Goal: Information Seeking & Learning: Learn about a topic

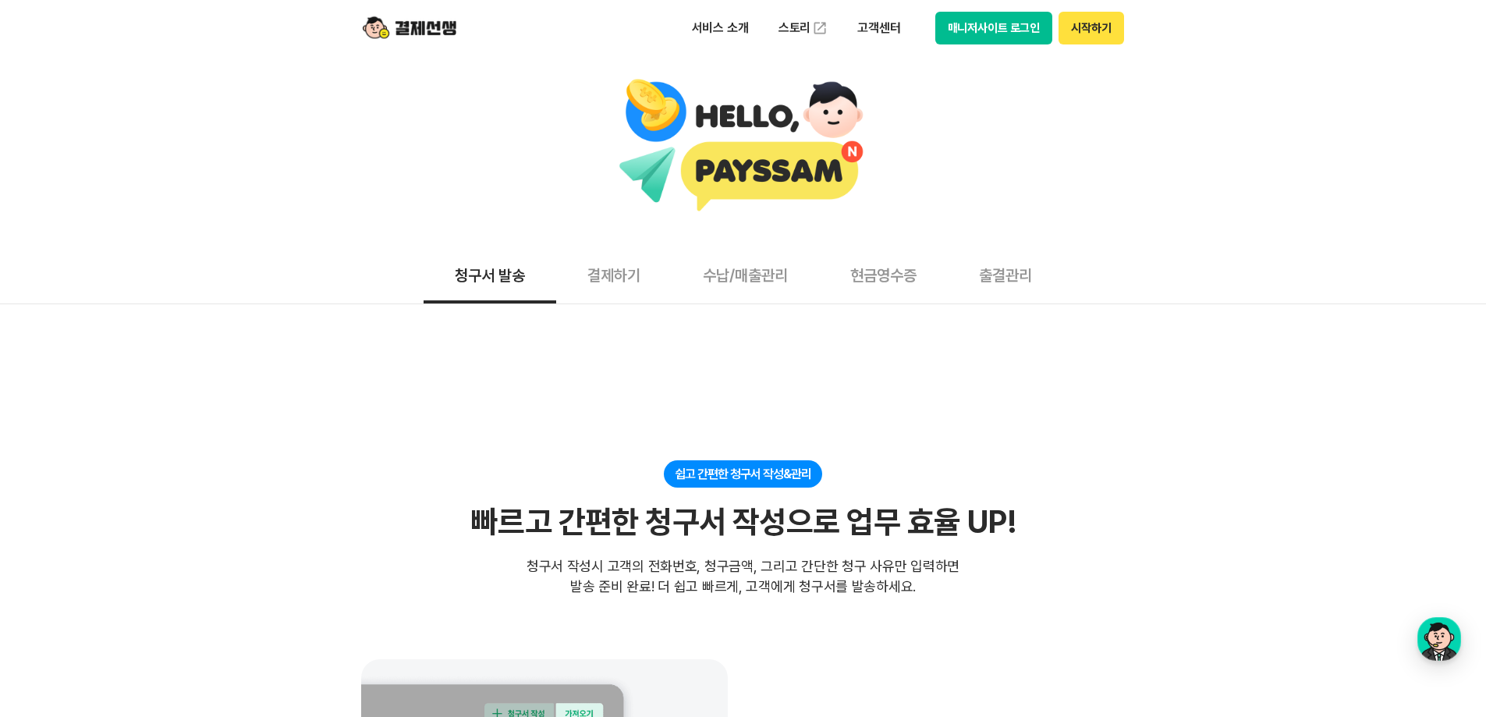
click at [227, 275] on div "청구서 발송 결제하기 수납/매출관리 현금영수증 출결관리" at bounding box center [743, 275] width 1486 height 58
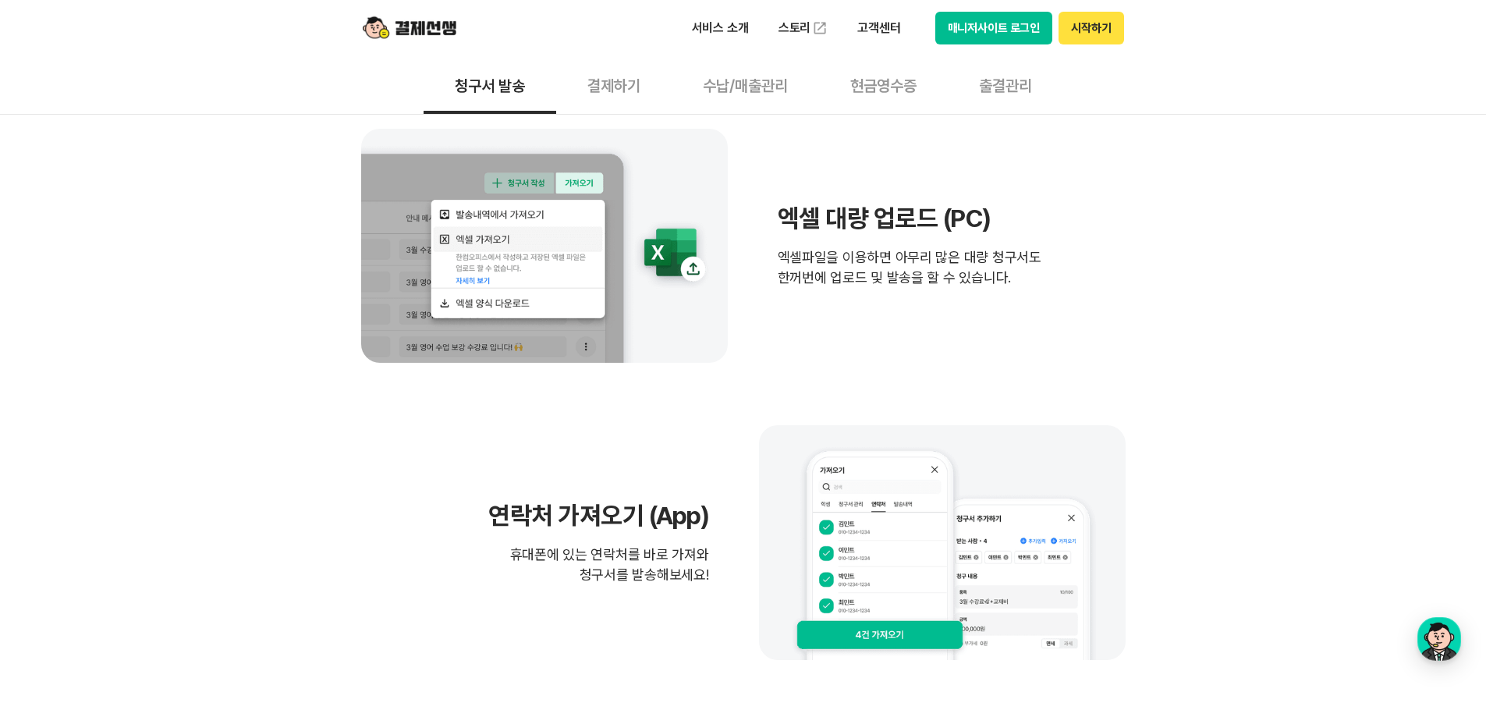
scroll to position [546, 0]
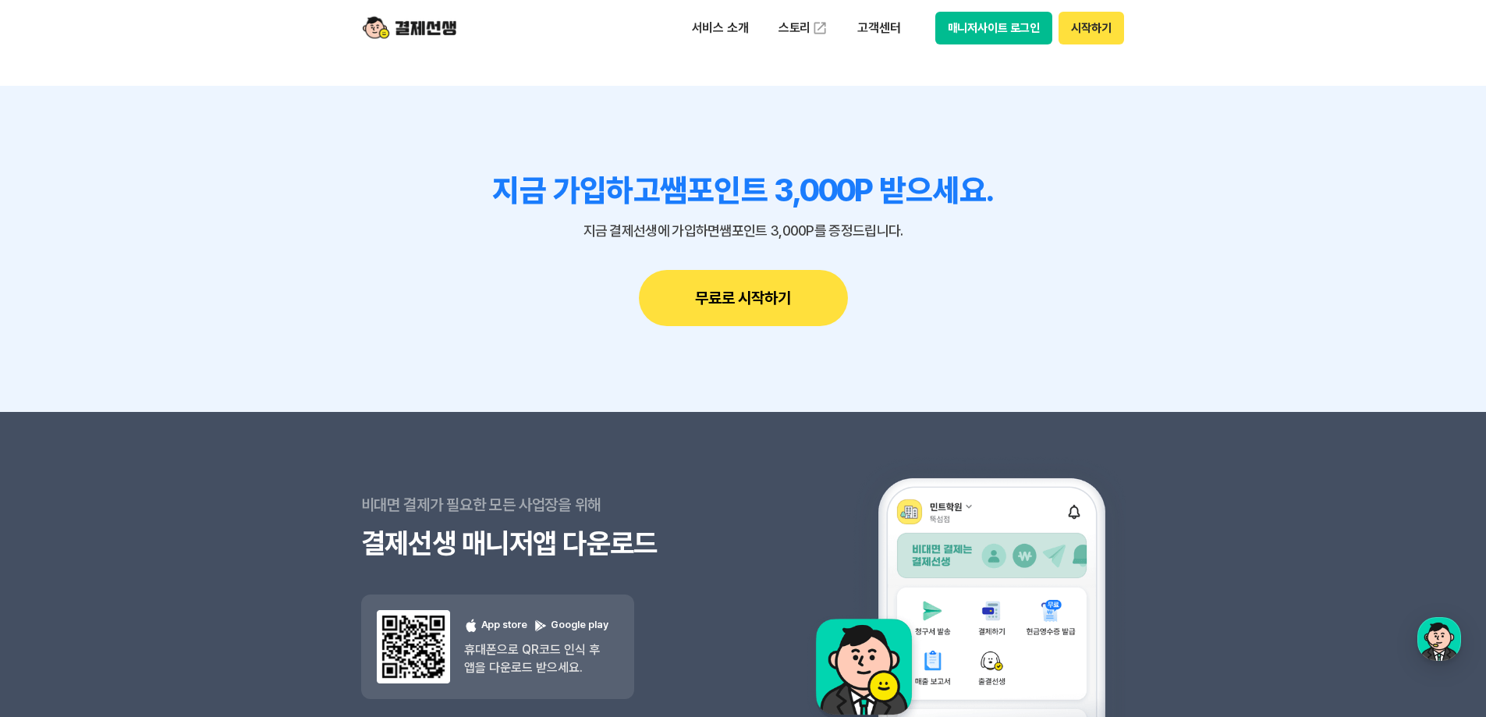
scroll to position [4142, 0]
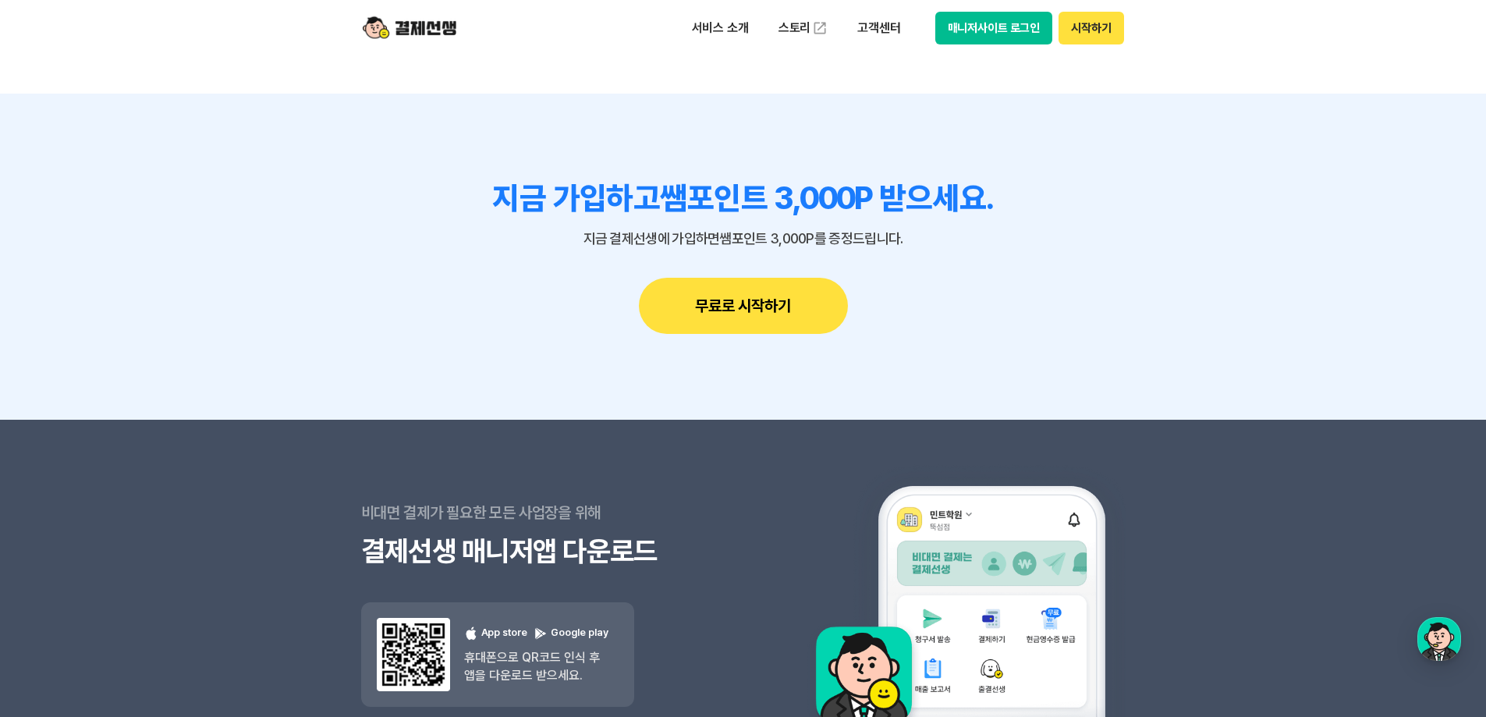
click at [183, 476] on section "비대면 결제가 필요한 모든 사업장을 위해 결제선생 매니저앱 다운로드 결제선생 매니저앱 다운로드 App store Google play 휴대폰으…" at bounding box center [743, 587] width 1486 height 334
click at [235, 534] on section "비대면 결제가 필요한 모든 사업장을 위해 결제선생 매니저앱 다운로드 결제선생 매니저앱 다운로드 App store Google play 휴대폰으…" at bounding box center [743, 587] width 1486 height 334
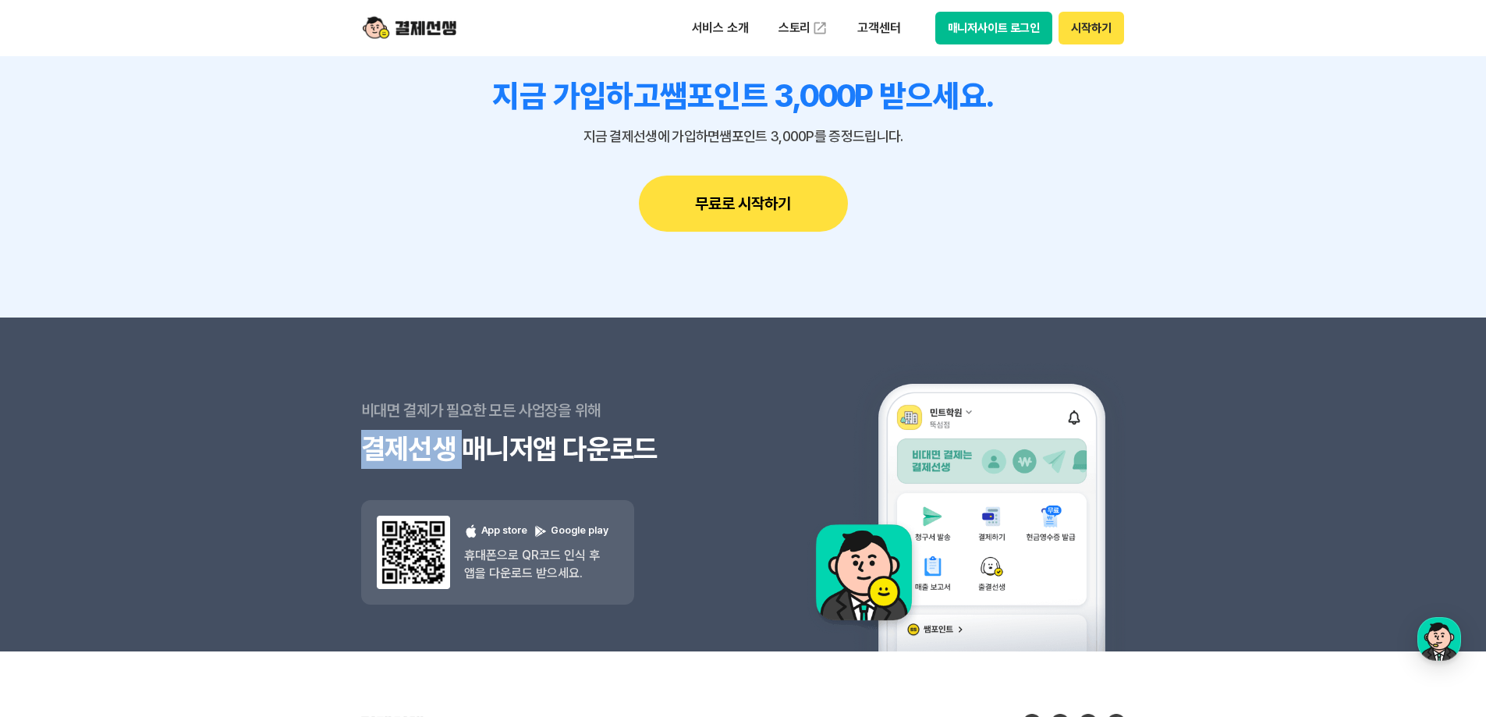
scroll to position [4454, 0]
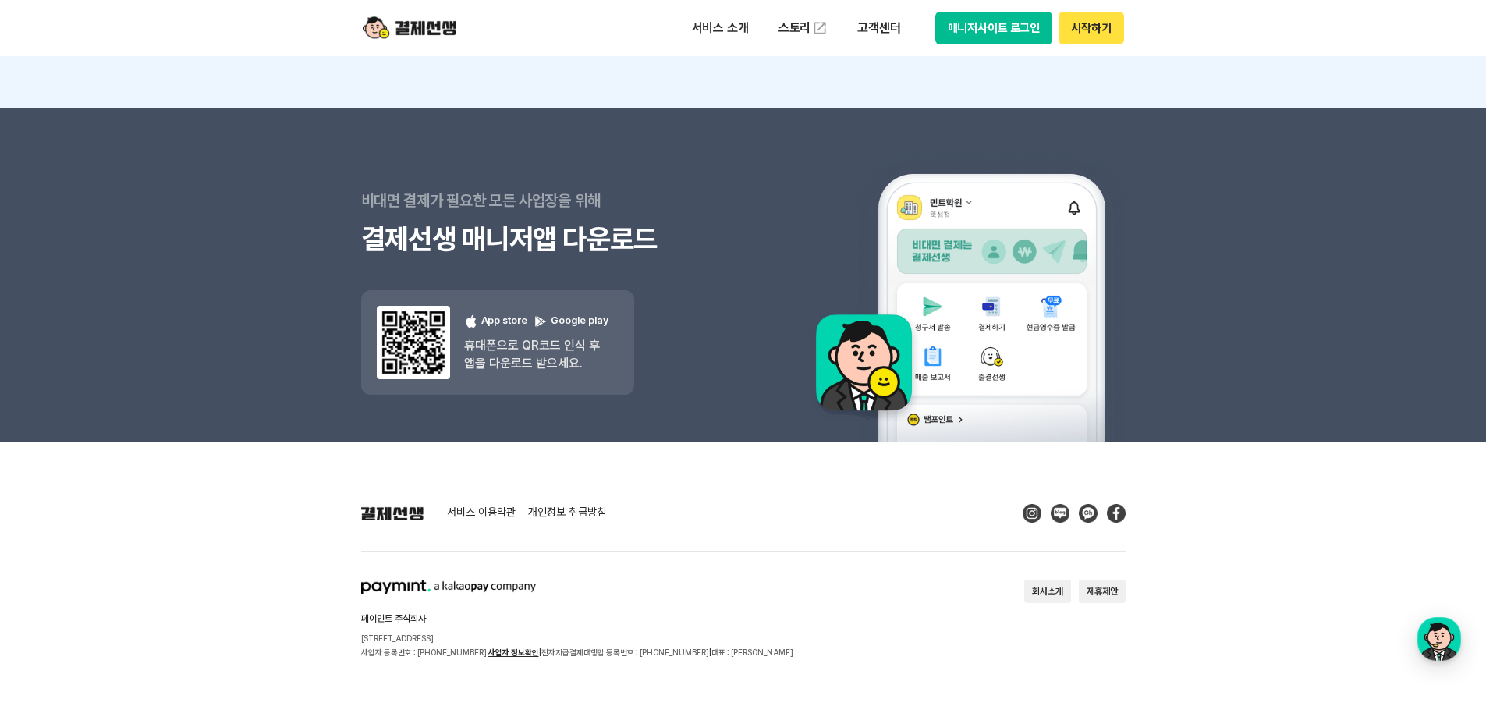
click at [261, 387] on section "비대면 결제가 필요한 모든 사업장을 위해 결제선생 매니저앱 다운로드 결제선생 매니저앱 다운로드 App store Google play 휴대폰으…" at bounding box center [743, 275] width 1486 height 334
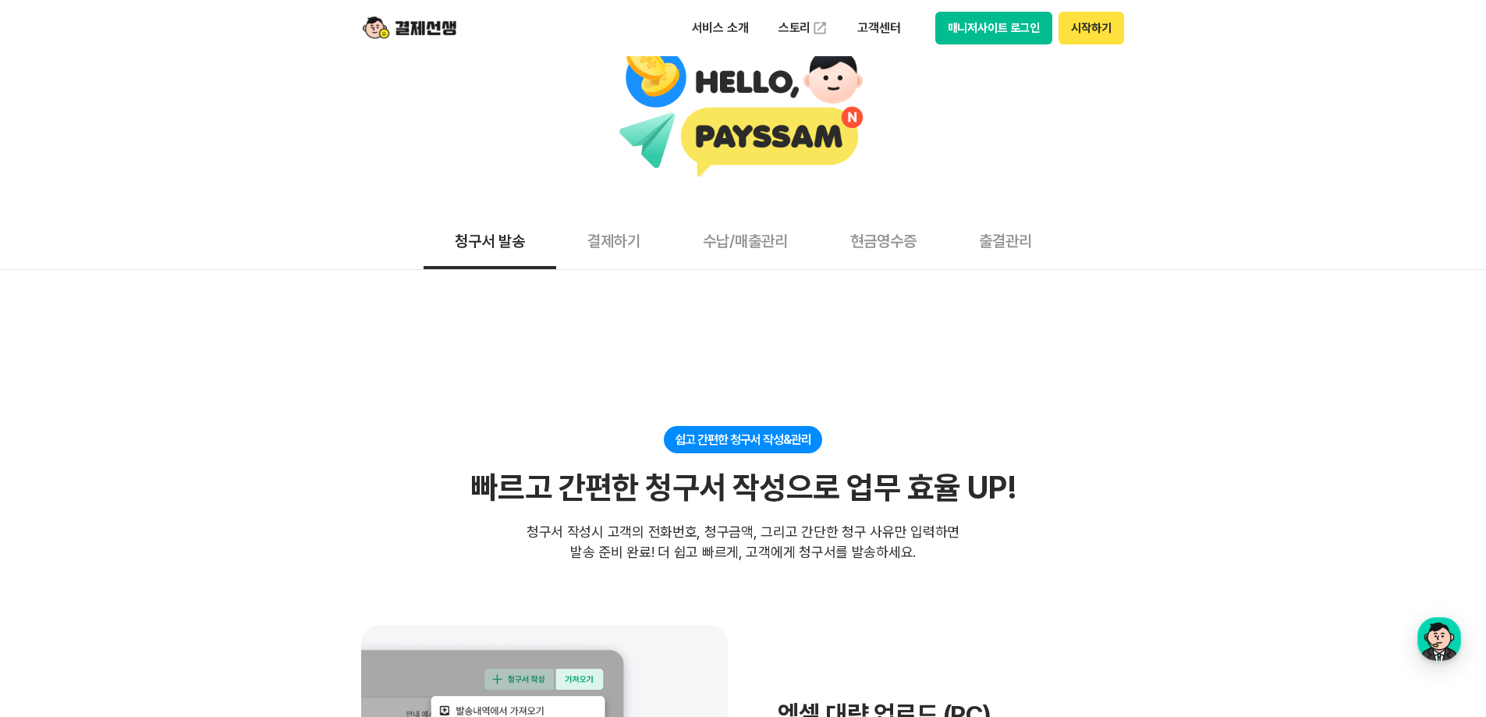
scroll to position [0, 0]
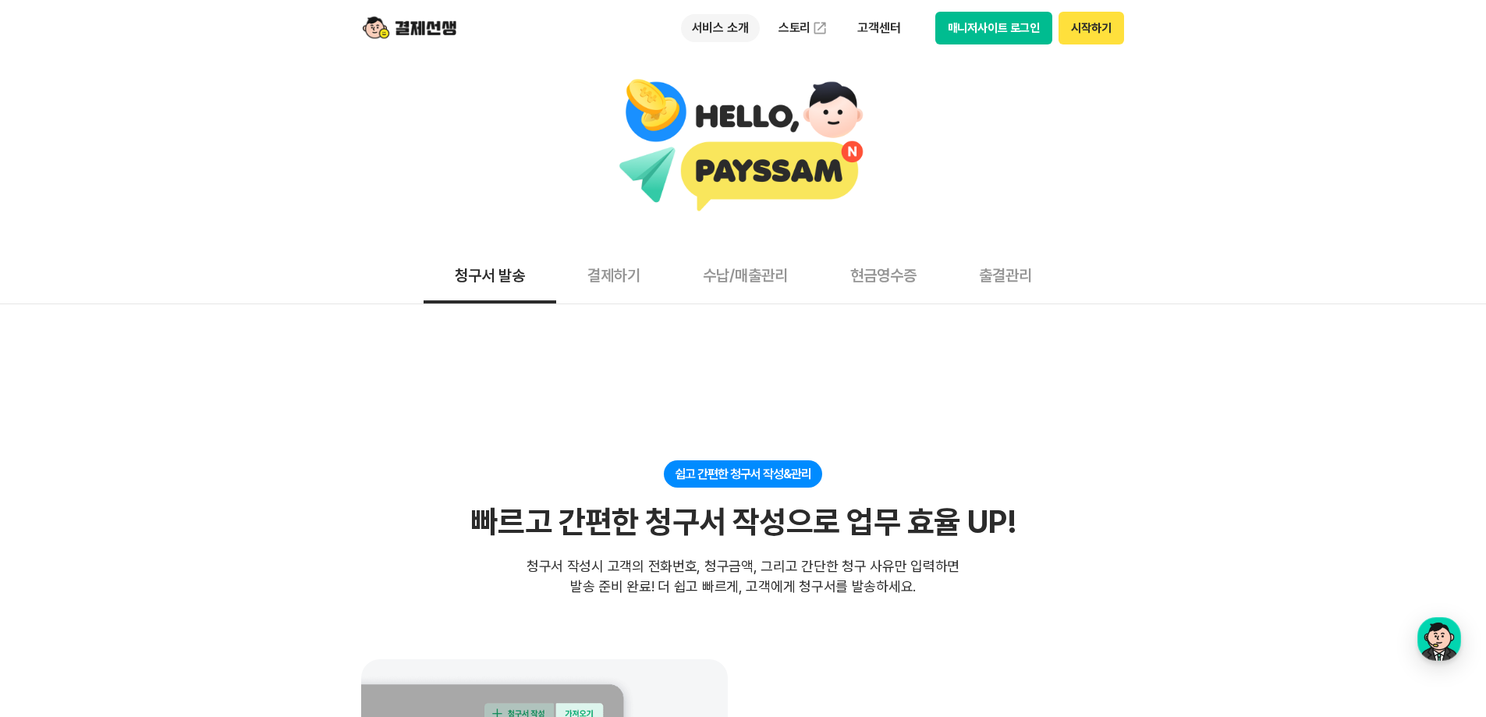
click at [723, 30] on p "서비스 소개" at bounding box center [720, 28] width 79 height 28
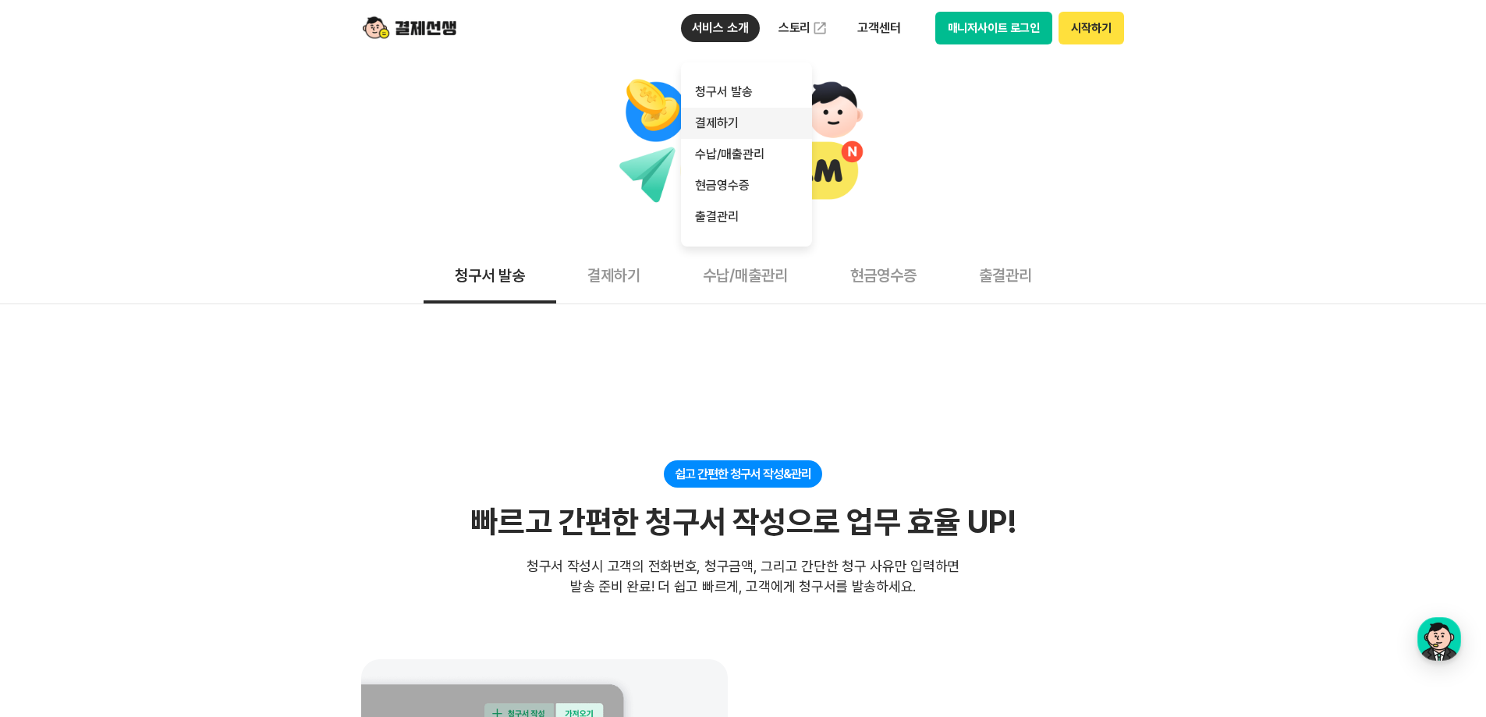
click at [738, 114] on link "결제하기" at bounding box center [746, 123] width 131 height 31
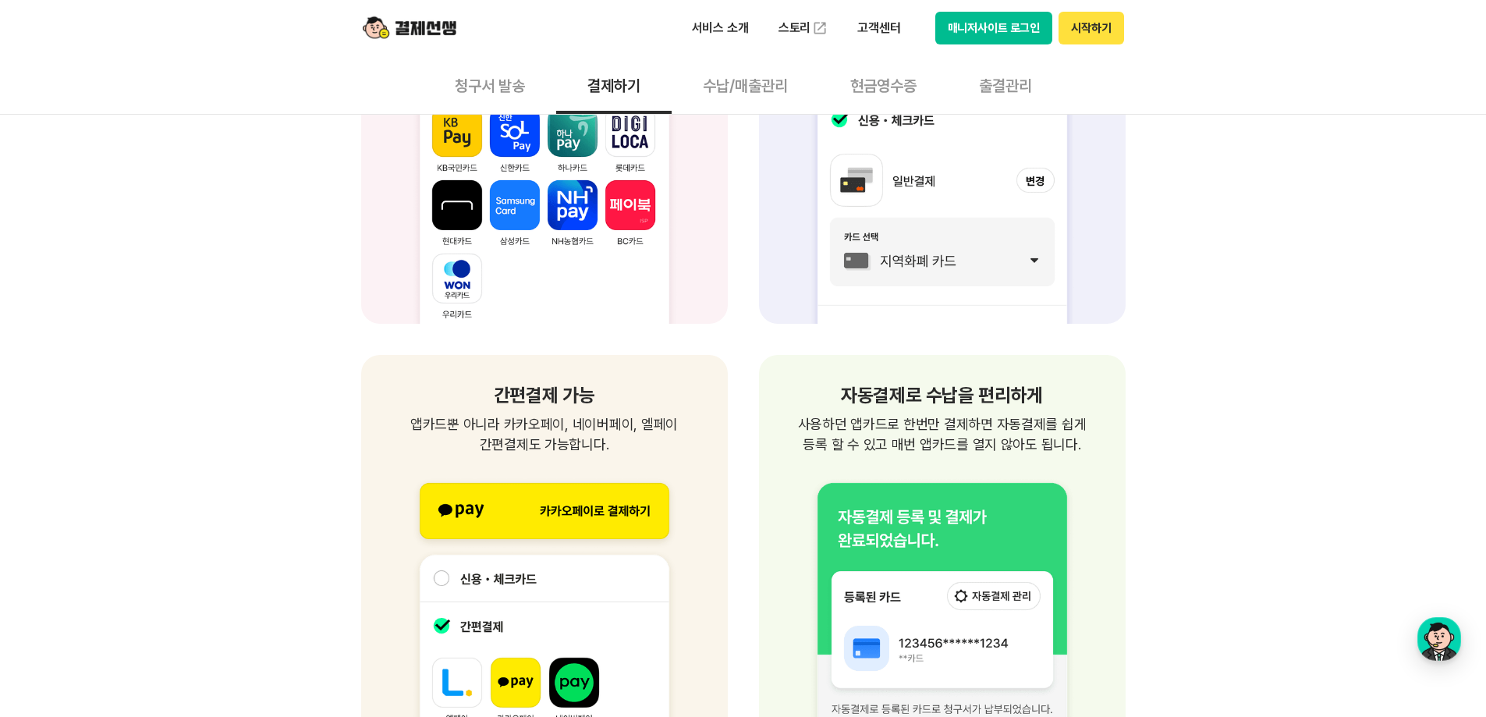
scroll to position [2027, 0]
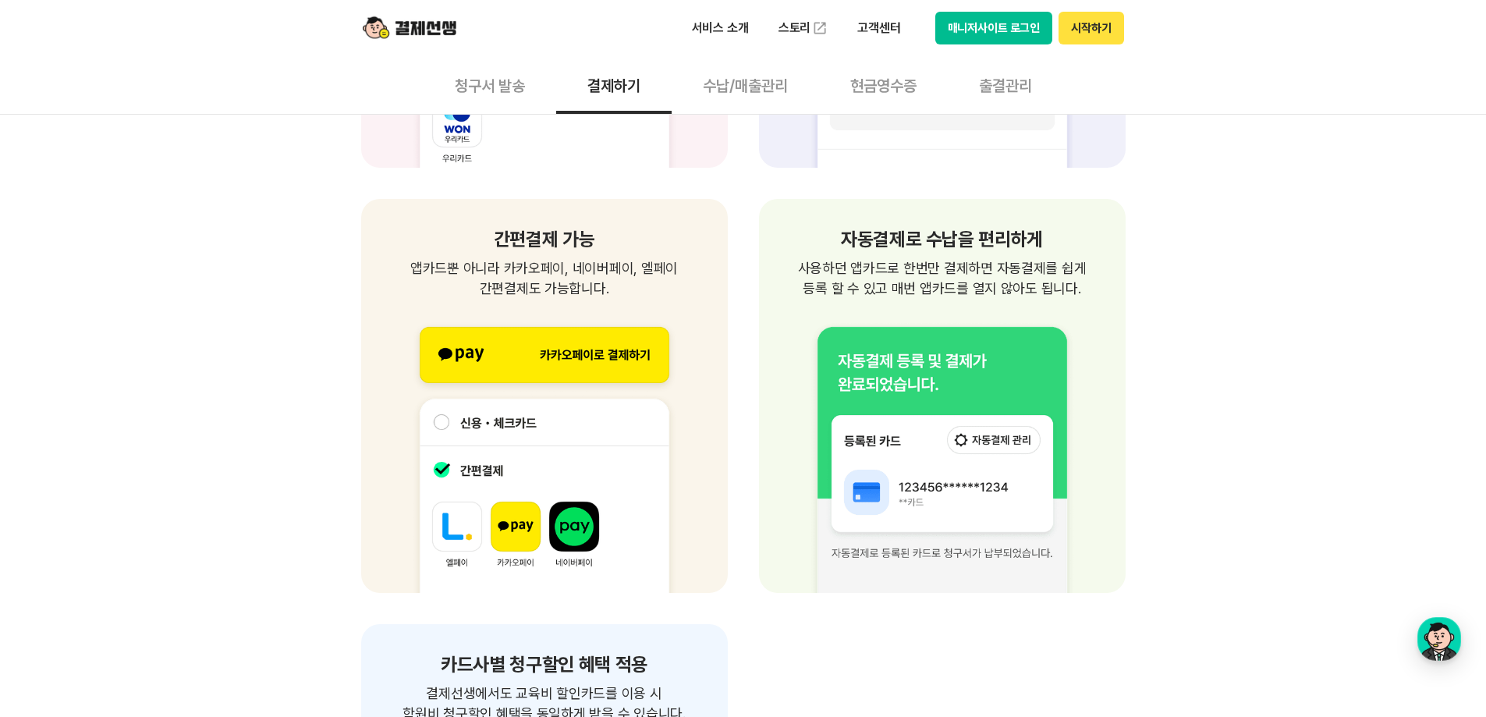
click at [293, 402] on div "제약없는 결제가능 장소/시간 제약없이 편리한 결제 청구서를 받은 고객은 별도의 앱 설치와 회원가입 없이 언제 어디서든 결제 가능합니다. 별도의…" at bounding box center [743, 224] width 1486 height 3582
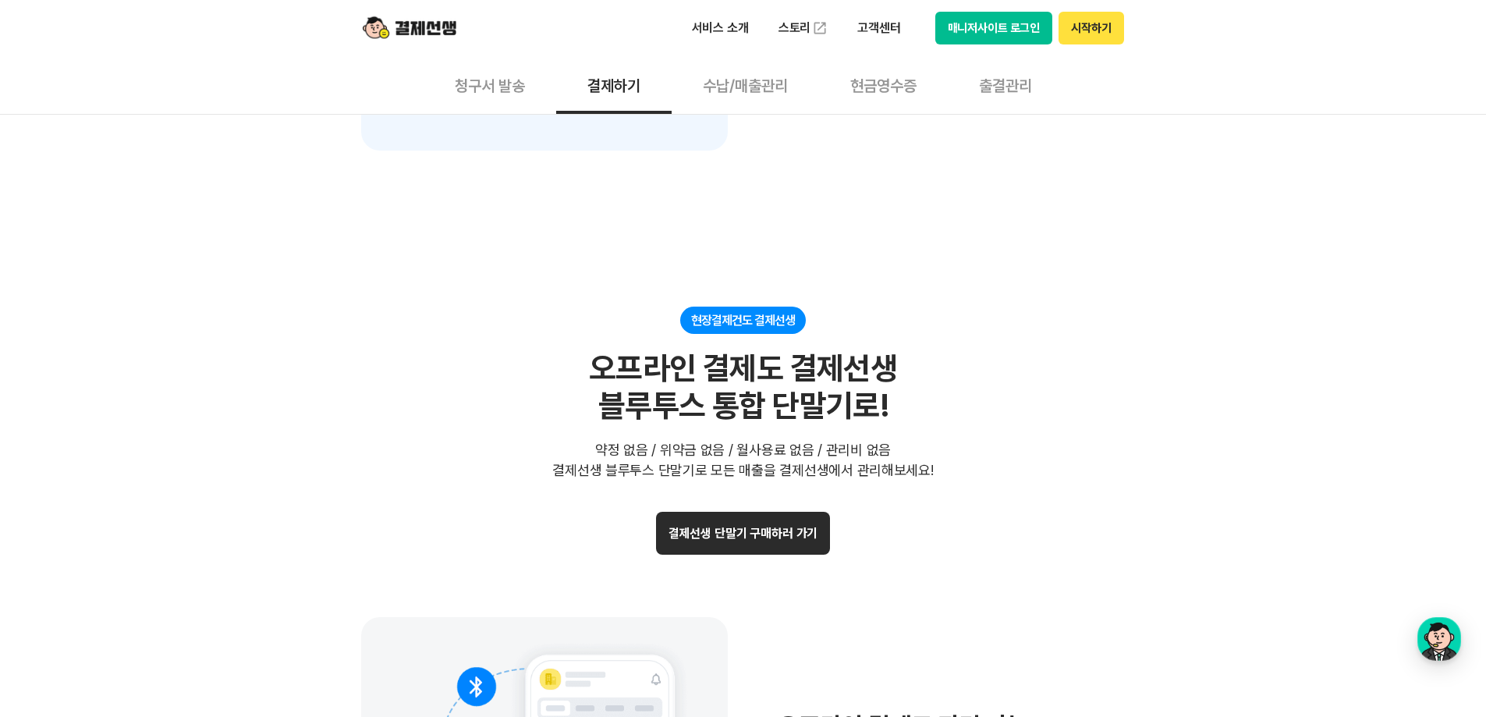
scroll to position [2963, 0]
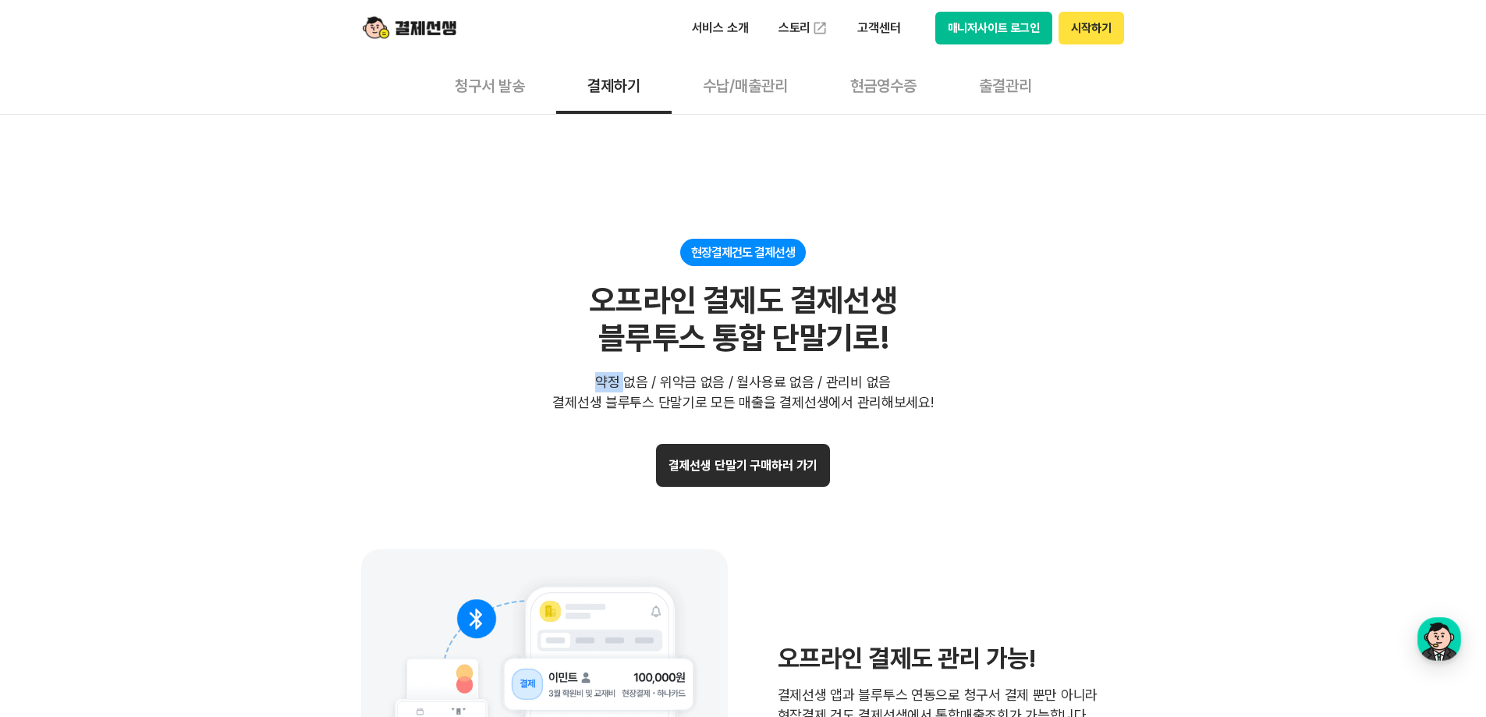
click at [505, 263] on div "현장결제건도 결제선생 오프라인 결제도 결제선생 블루투스 통합 단말기로! 약정 없음 / 위약금 없음 / 월사용료 없음 / 관리비 없음 결제선생 …" at bounding box center [743, 326] width 764 height 174
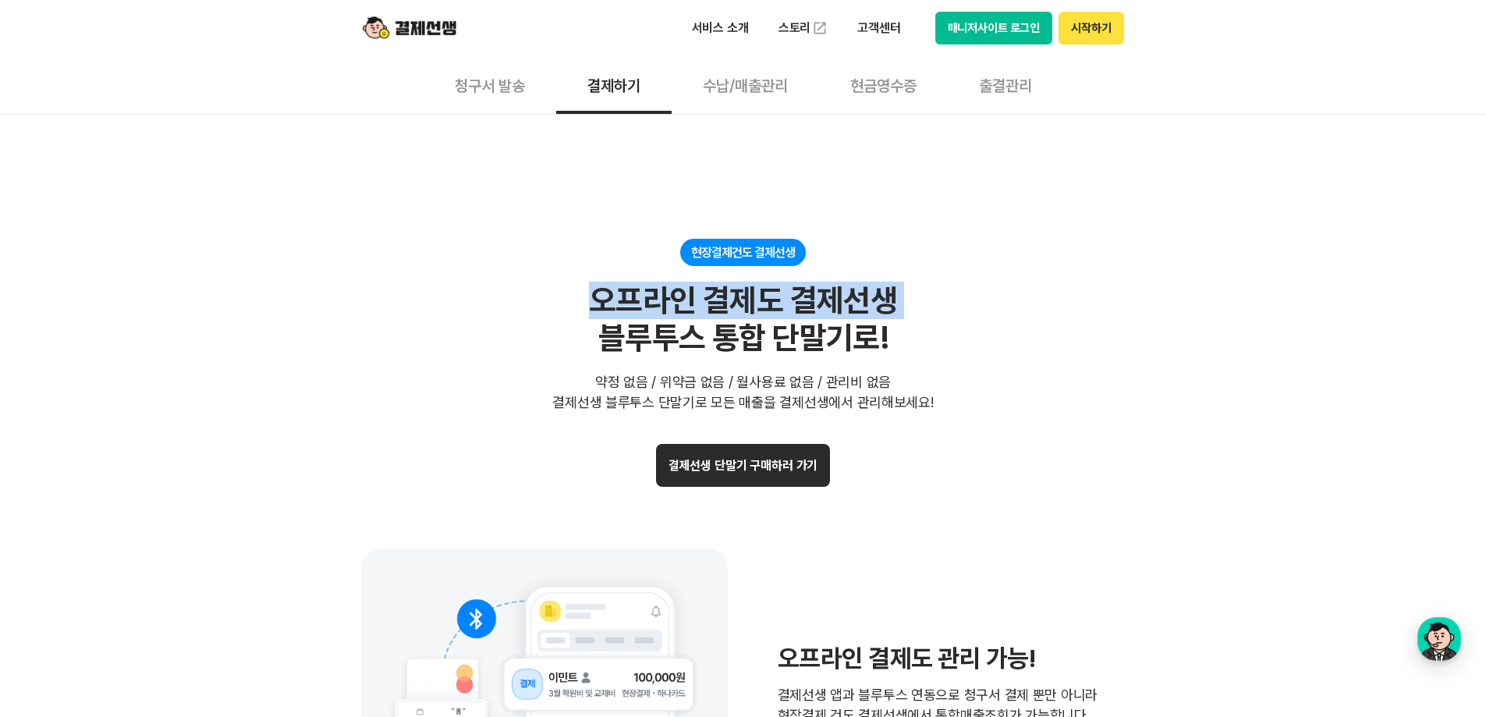
click at [505, 263] on div "현장결제건도 결제선생 오프라인 결제도 결제선생 블루투스 통합 단말기로! 약정 없음 / 위약금 없음 / 월사용료 없음 / 관리비 없음 결제선생 …" at bounding box center [743, 326] width 764 height 174
click at [514, 310] on div "현장결제건도 결제선생 오프라인 결제도 결제선생 블루투스 통합 단말기로! 약정 없음 / 위약금 없음 / 월사용료 없음 / 관리비 없음 결제선생 …" at bounding box center [743, 326] width 764 height 174
click at [528, 331] on div "현장결제건도 결제선생 오프라인 결제도 결제선생 블루투스 통합 단말기로! 약정 없음 / 위약금 없음 / 월사용료 없음 / 관리비 없음 결제선생 …" at bounding box center [743, 326] width 764 height 174
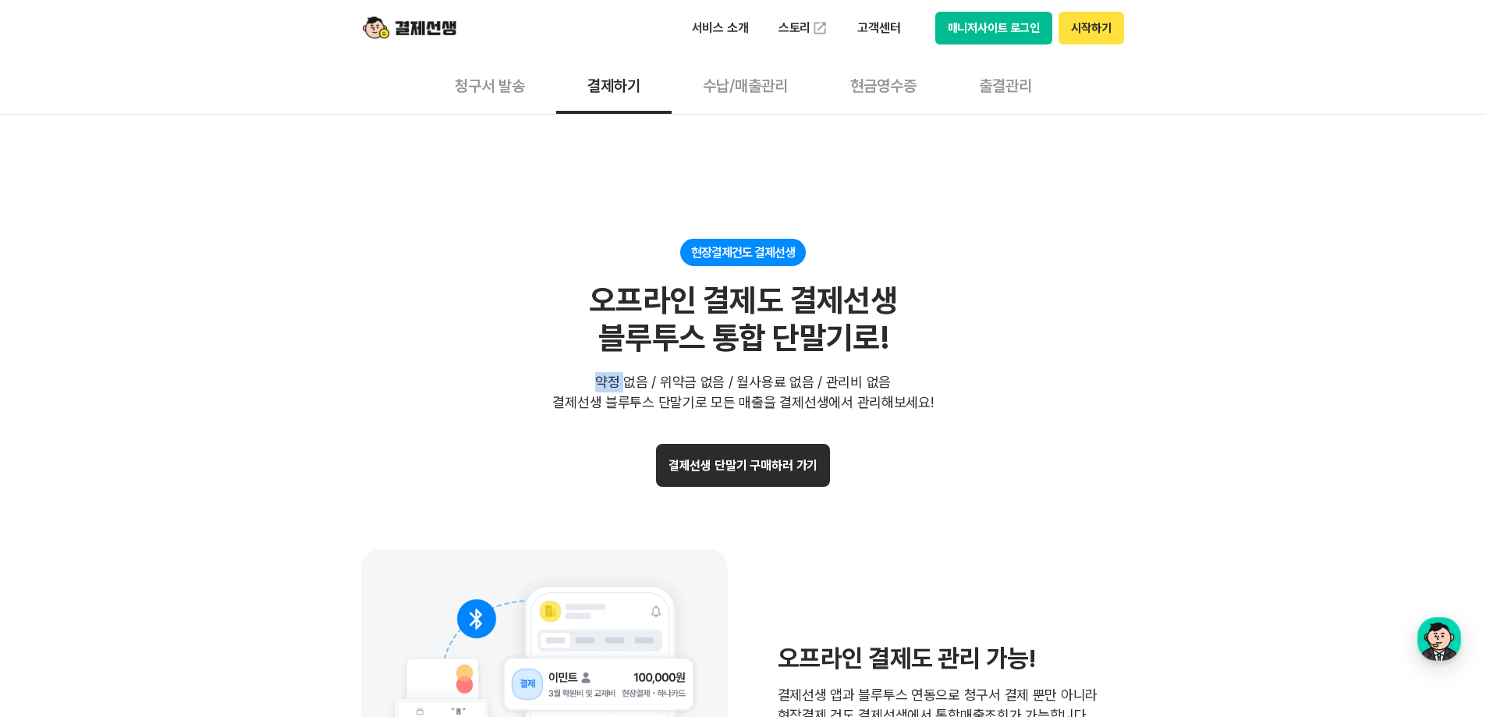
click at [528, 331] on div "현장결제건도 결제선생 오프라인 결제도 결제선생 블루투스 통합 단말기로! 약정 없음 / 위약금 없음 / 월사용료 없음 / 관리비 없음 결제선생 …" at bounding box center [743, 326] width 764 height 174
click at [427, 402] on div "현장결제건도 결제선생 오프라인 결제도 결제선생 블루투스 통합 단말기로! 약정 없음 / 위약금 없음 / 월사용료 없음 / 관리비 없음 결제선생 …" at bounding box center [743, 326] width 764 height 174
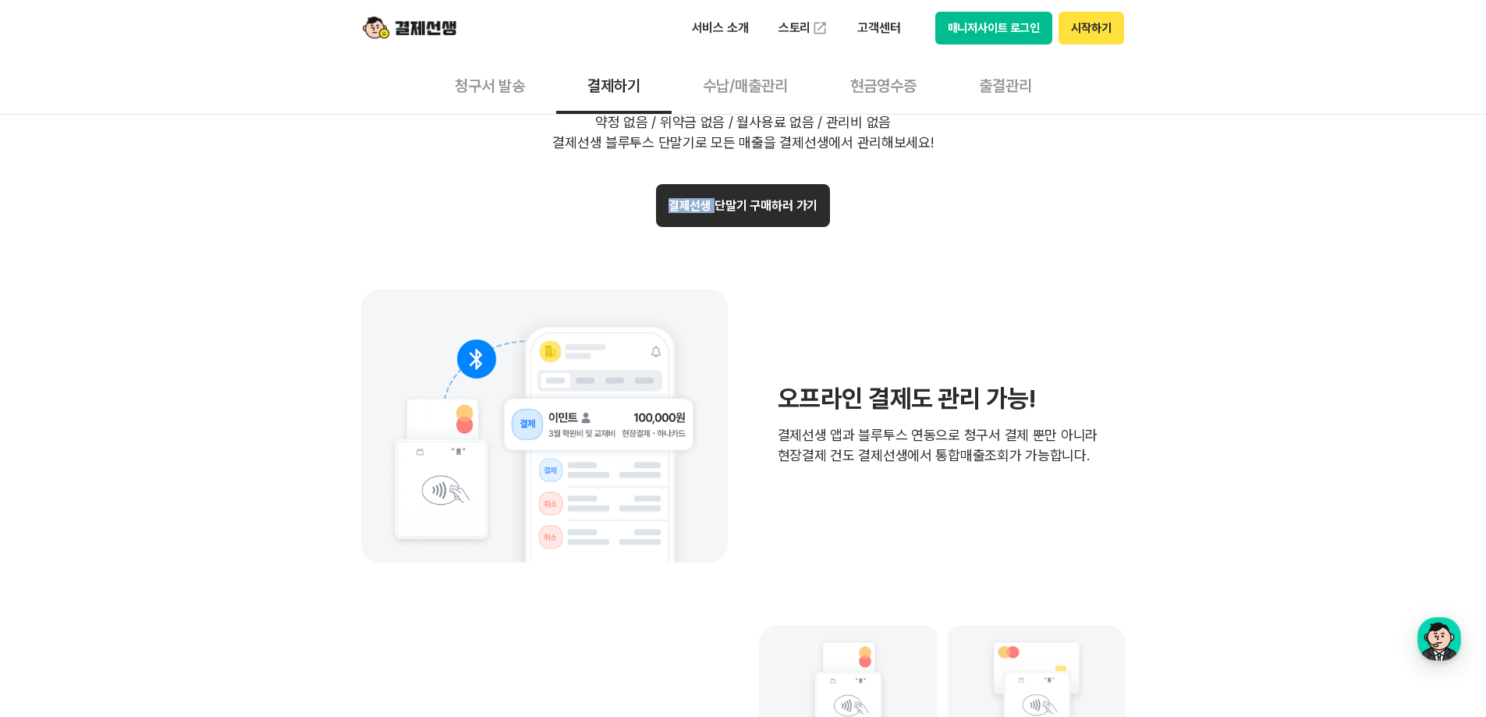
scroll to position [3431, 0]
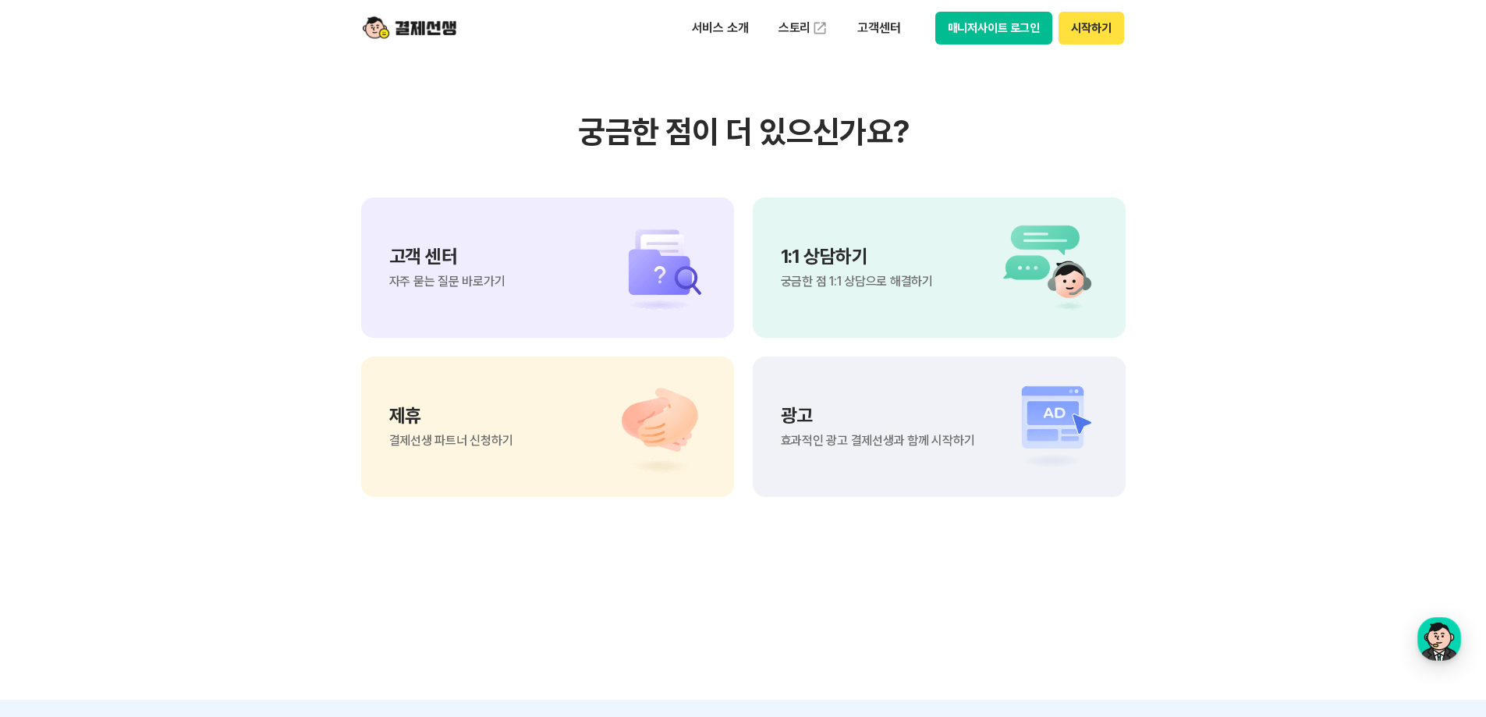
scroll to position [4211, 0]
click at [250, 286] on section "궁금한 점이 더 있으신가요? 고객 센터 자주 묻는 질문 바로가기 1:1 상담하기 궁금한 점 1:1 상담으로 해결하기 제휴 결제선생 파트너 신청…" at bounding box center [743, 304] width 1486 height 789
click at [262, 416] on section "궁금한 점이 더 있으신가요? 고객 센터 자주 묻는 질문 바로가기 1:1 상담하기 궁금한 점 1:1 상담으로 해결하기 제휴 결제선생 파트너 신청…" at bounding box center [743, 304] width 1486 height 789
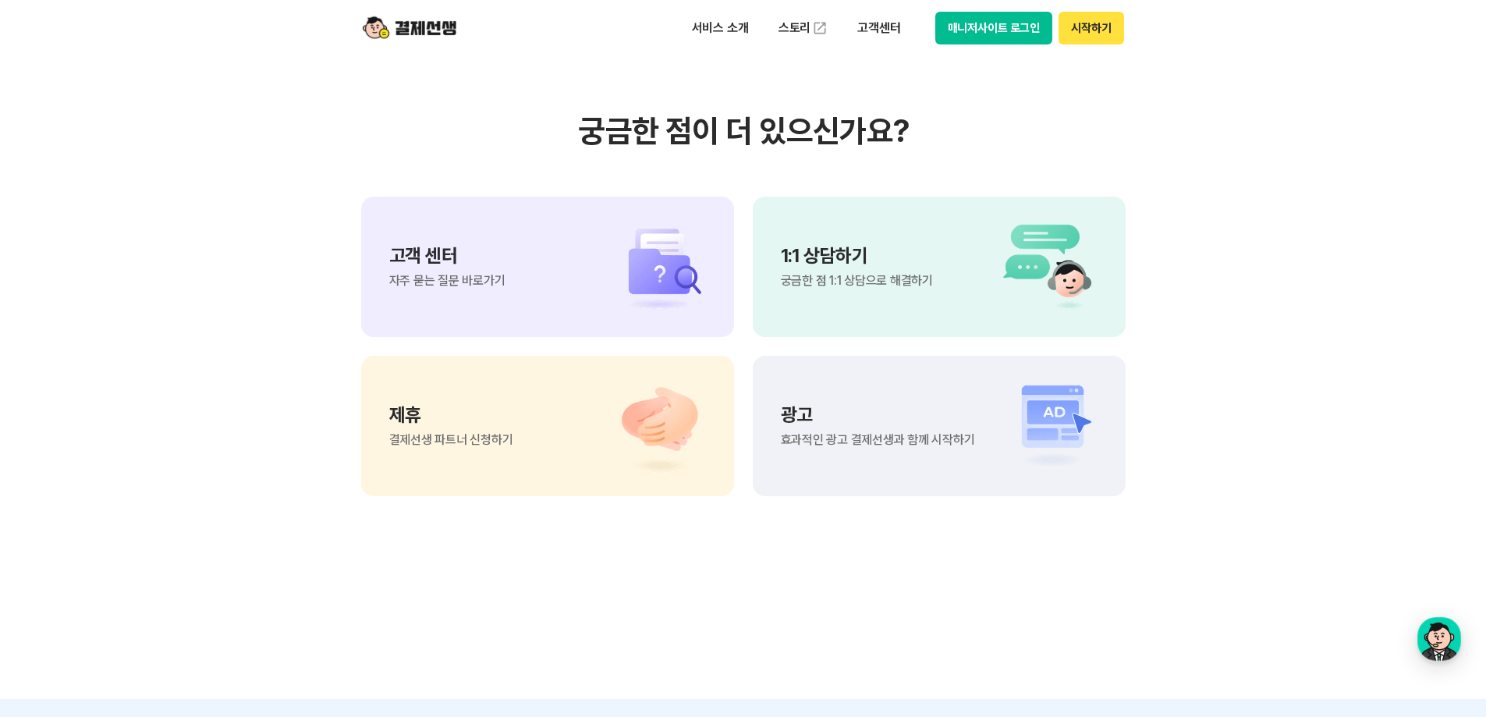
click at [510, 265] on div "고객 센터 자주 묻는 질문 바로가기" at bounding box center [547, 267] width 373 height 140
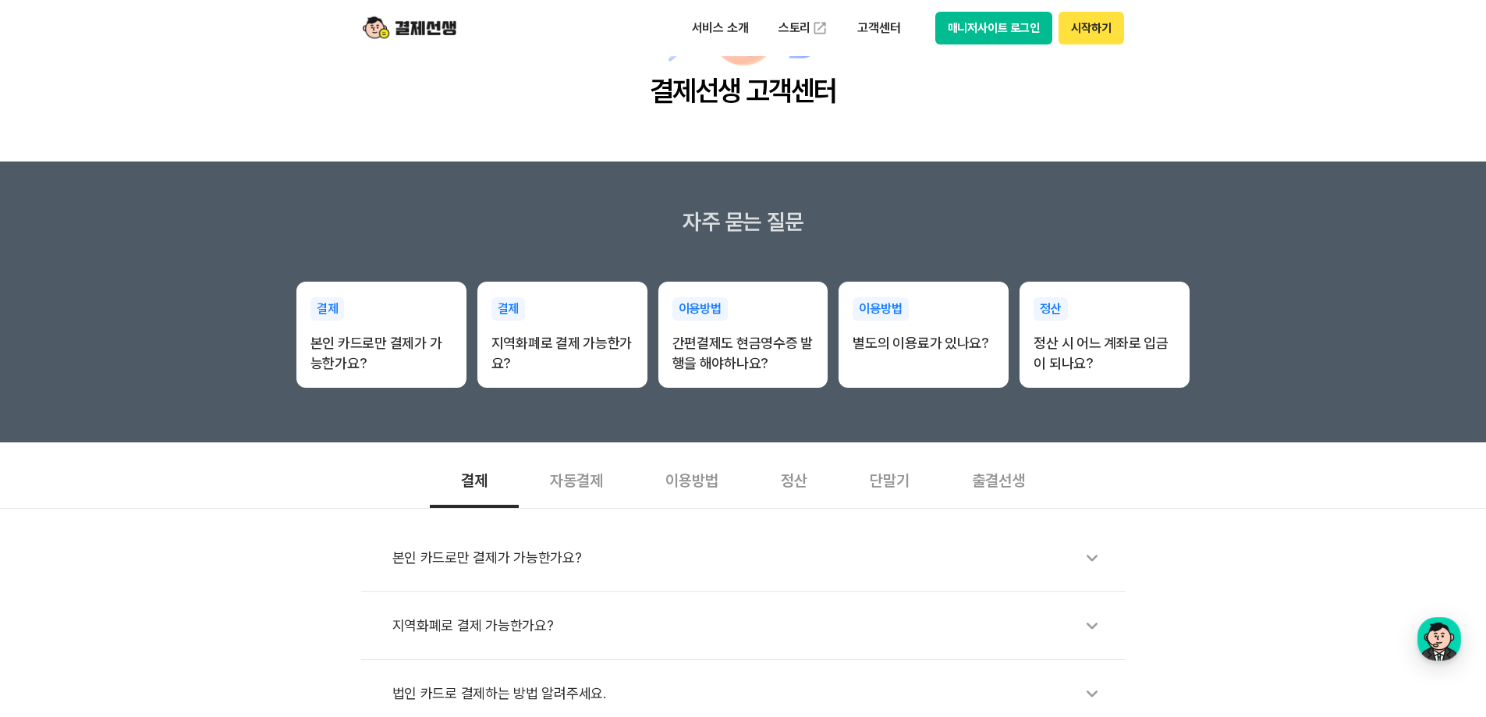
scroll to position [312, 0]
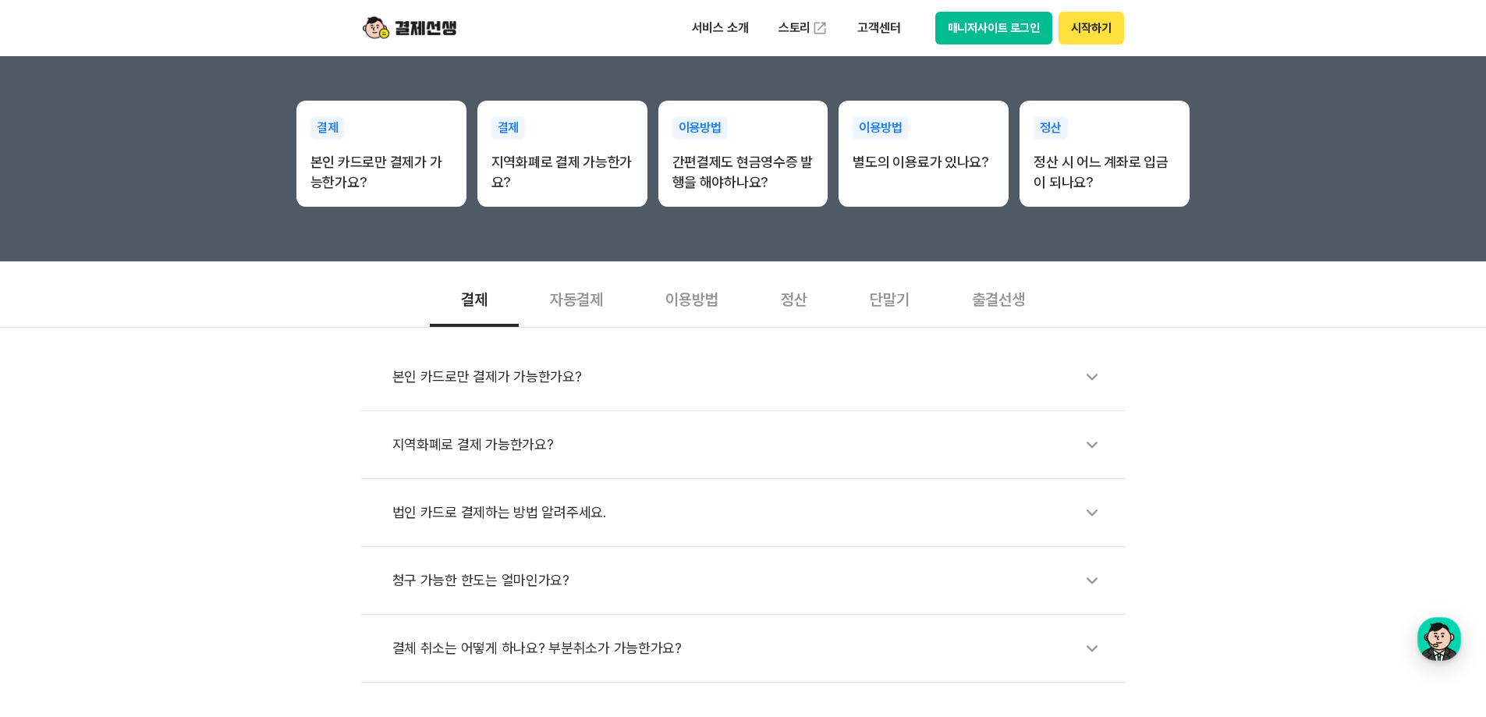
click at [526, 581] on div "청구 가능한 한도는 얼마인가요?" at bounding box center [750, 580] width 717 height 36
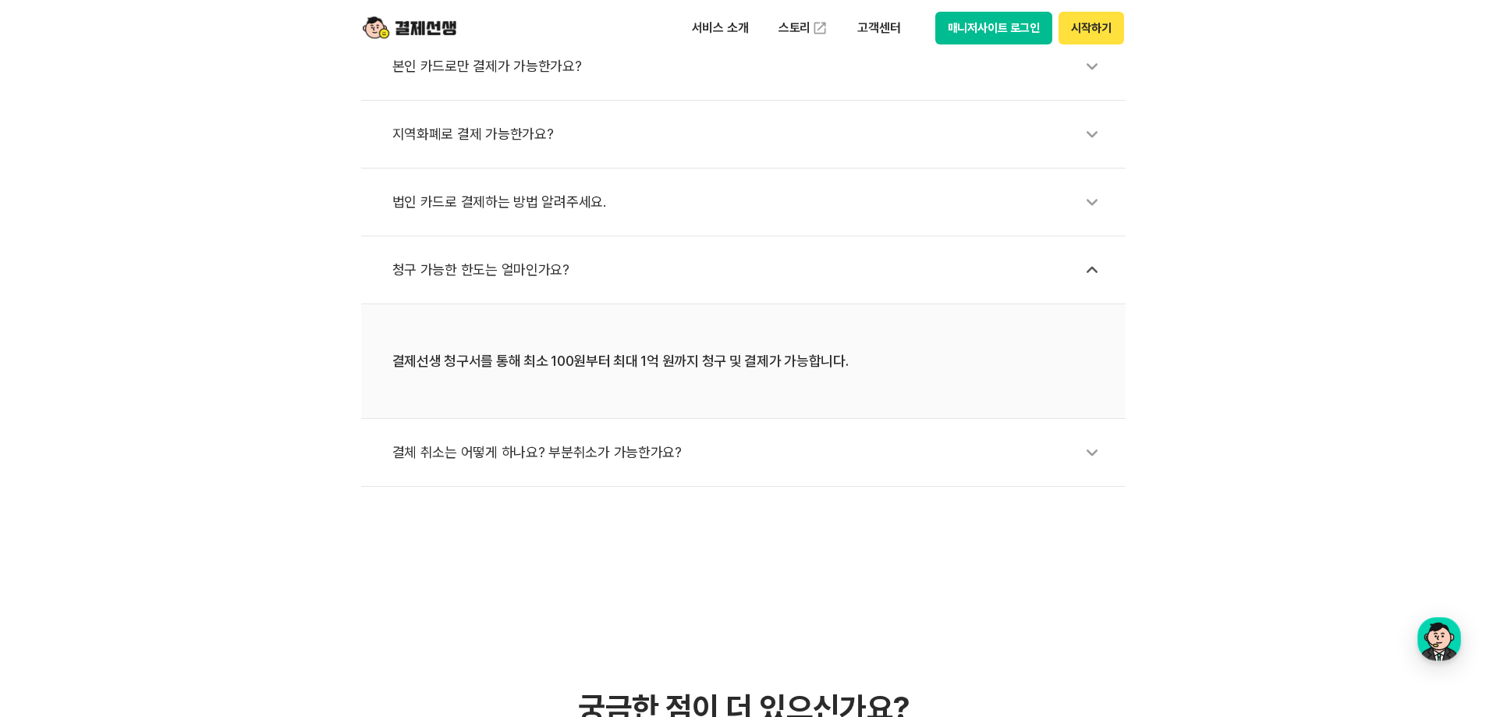
scroll to position [624, 0]
click at [327, 453] on div "본인 카드로만 결제가 가능한가요? 지역화폐로 결제 가능한가요? 법인 카드로 결제하는 방법 알려주세요. 청구 가능한 한도는 얼마인가요? 결제선생…" at bounding box center [743, 250] width 1486 height 470
click at [309, 409] on div "본인 카드로만 결제가 가능한가요? 지역화폐로 결제 가능한가요? 법인 카드로 결제하는 방법 알려주세요. 청구 가능한 한도는 얼마인가요? 결제선생…" at bounding box center [743, 250] width 1486 height 470
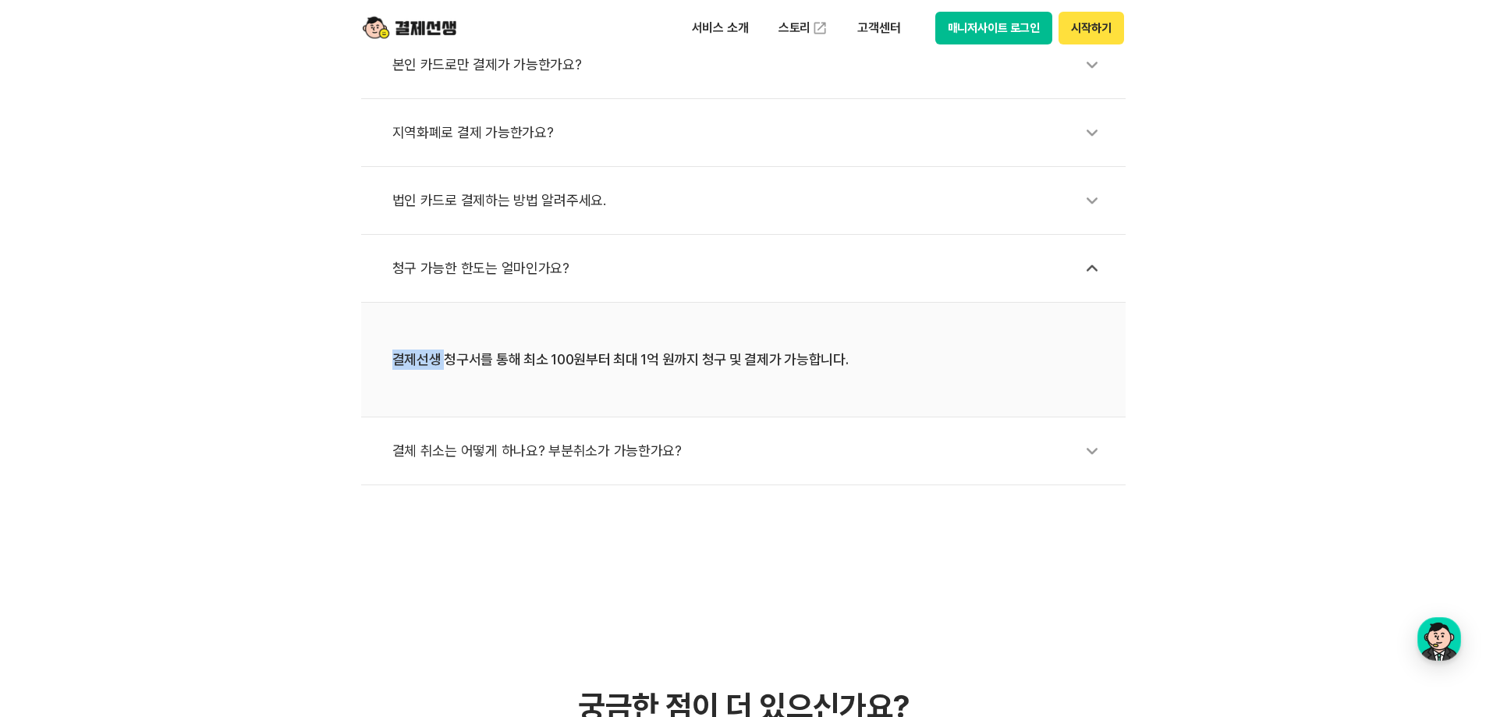
click at [309, 409] on div "본인 카드로만 결제가 가능한가요? 지역화폐로 결제 가능한가요? 법인 카드로 결제하는 방법 알려주세요. 청구 가능한 한도는 얼마인가요? 결제선생…" at bounding box center [743, 250] width 1486 height 470
click at [506, 270] on div "청구 가능한 한도는 얼마인가요?" at bounding box center [750, 268] width 717 height 36
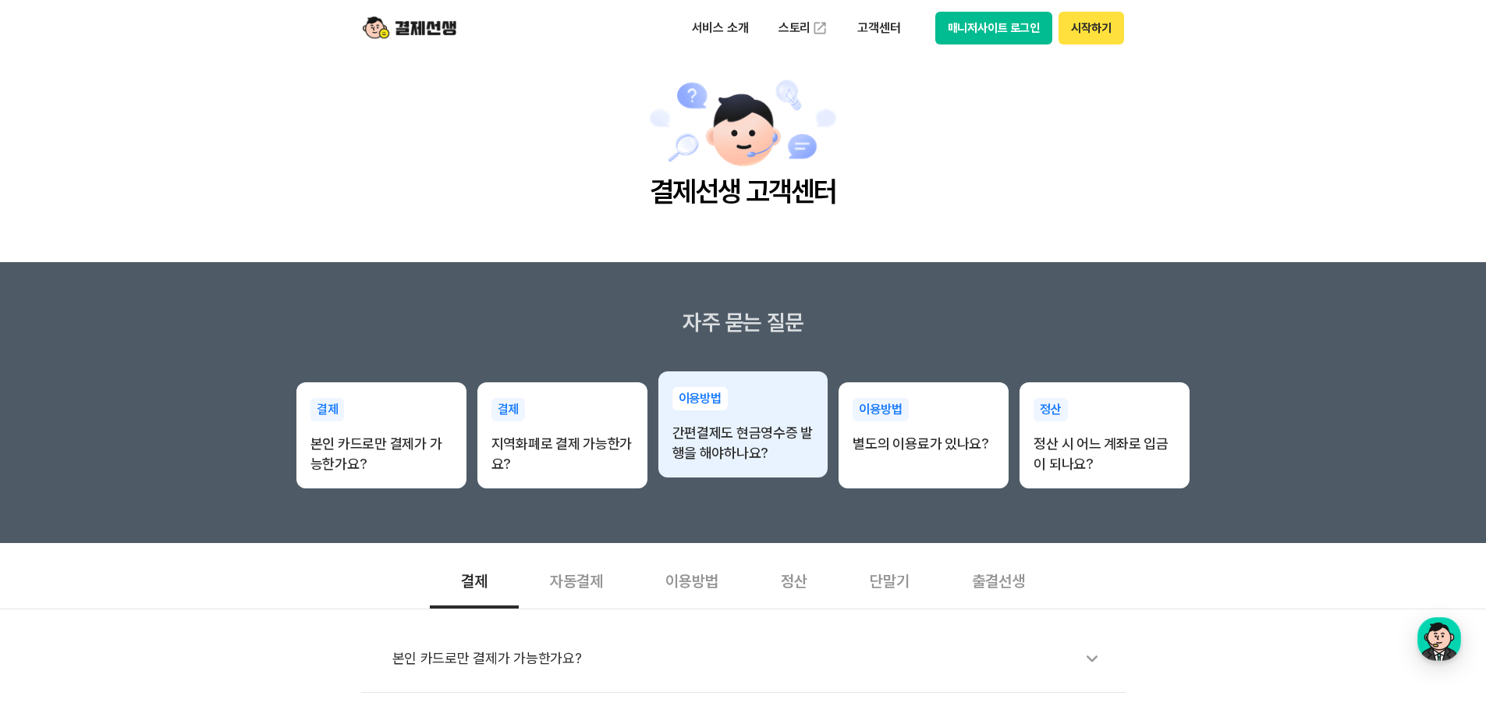
scroll to position [0, 0]
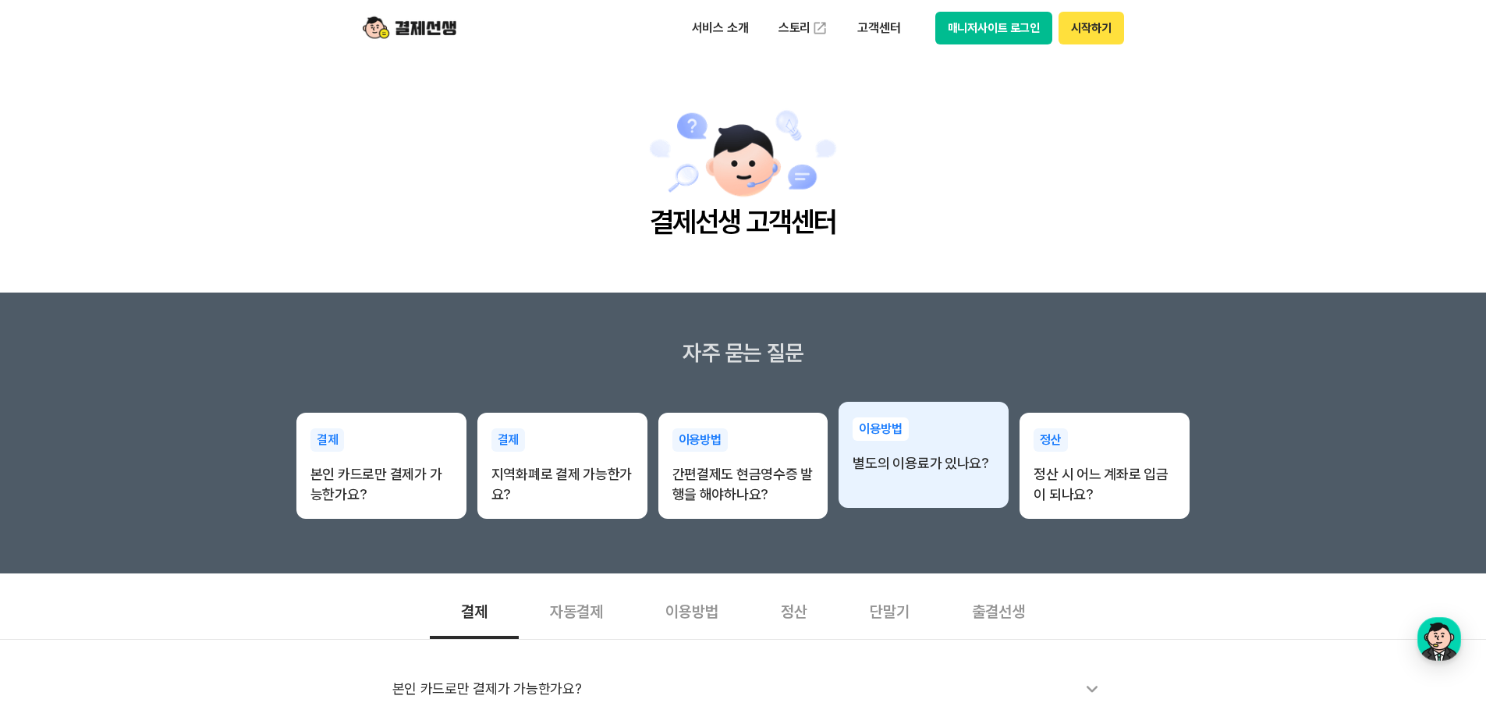
click at [933, 463] on p "별도의 이용료가 있나요?" at bounding box center [923, 463] width 142 height 20
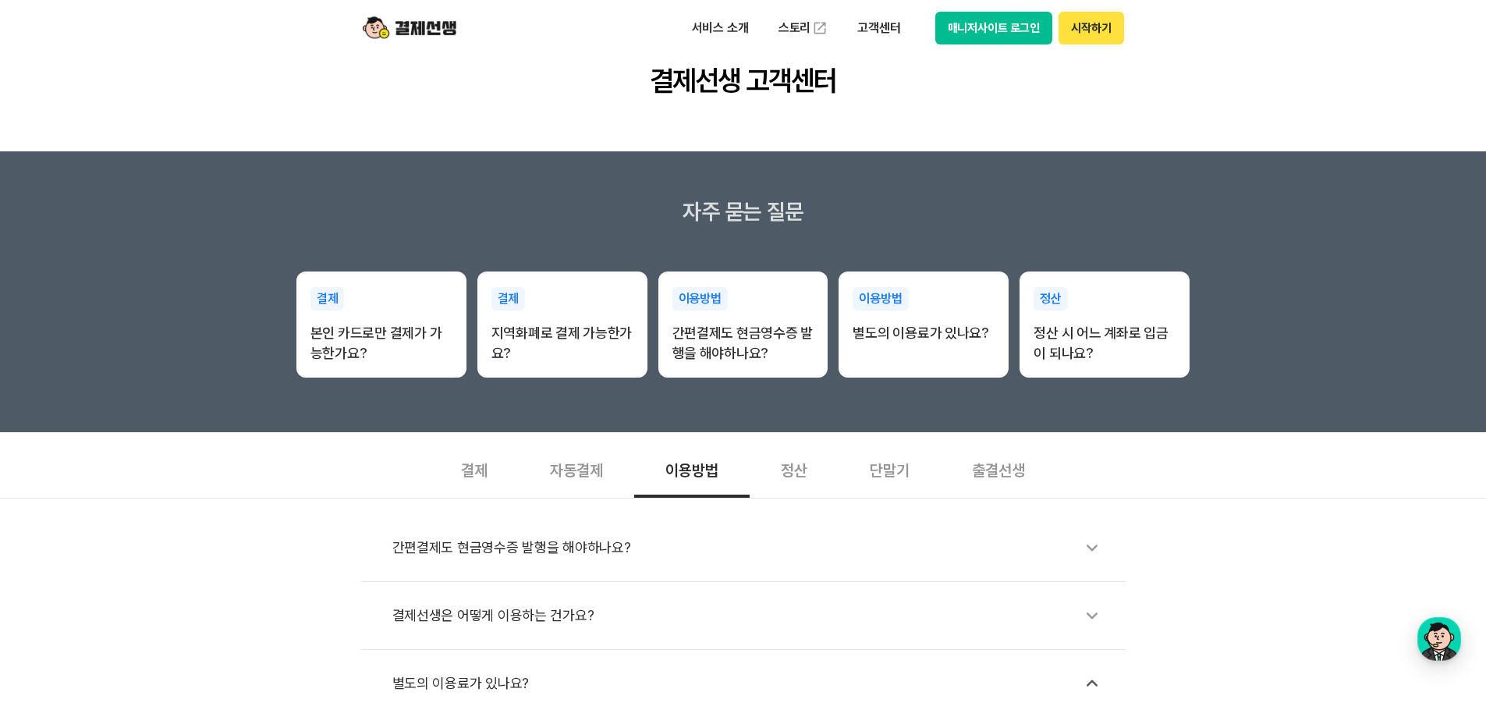
scroll to position [312, 0]
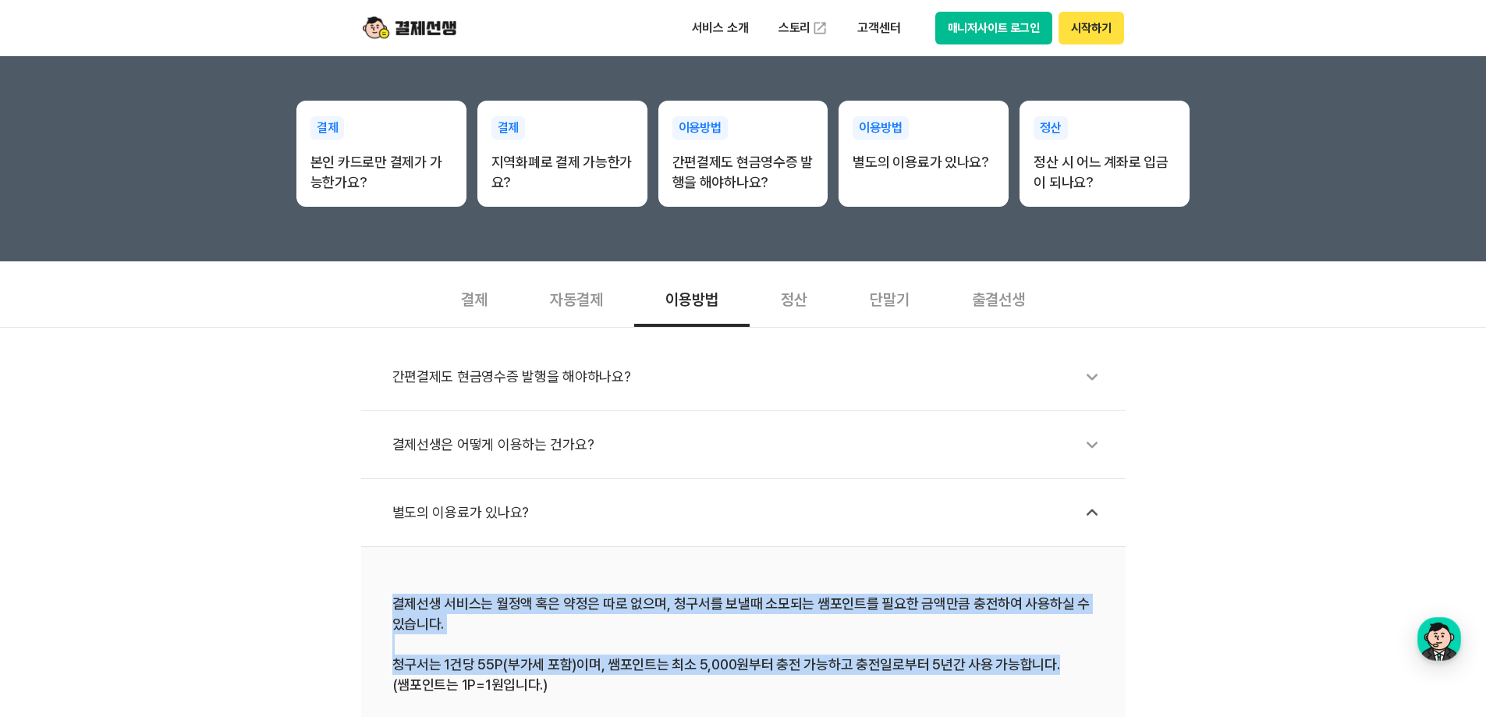
drag, startPoint x: 260, startPoint y: 610, endPoint x: 1130, endPoint y: 662, distance: 871.8
click at [1130, 662] on div "간편결제도 현금영수증 발행을 해야하나요? 결제선생은 어떻게 이용하는 건가요? 별도의 이용료가 있나요? 결제선생 서비스는 월정액 혹은 약정은 따…" at bounding box center [743, 568] width 1486 height 483
click at [782, 604] on div "결제선생 서비스는 월정액 혹은 약정은 따로 없으며, 청구서를 보낼때 소모되는 쌤포인트를 필요한 금액만큼 충전하여 사용하실 수 있습니다. 청구서…" at bounding box center [743, 643] width 702 height 101
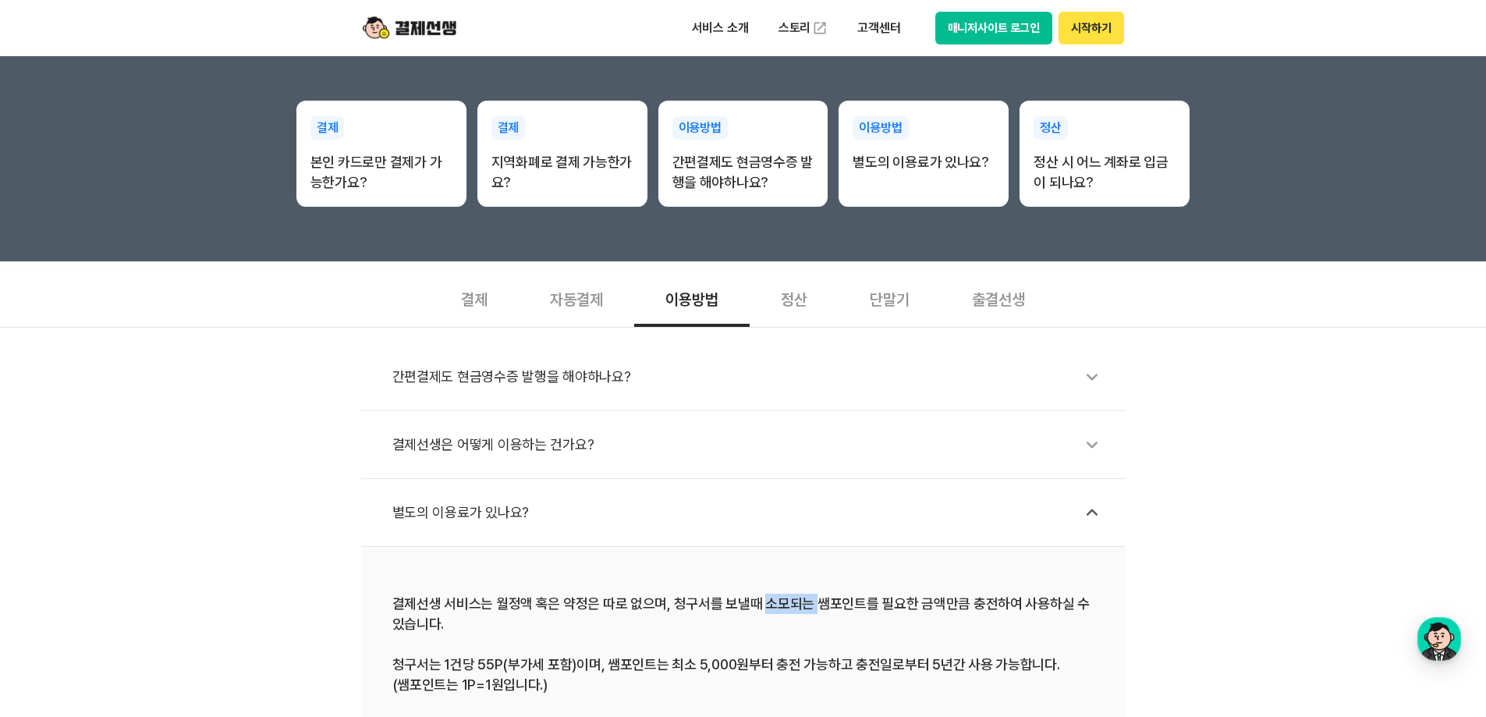
click at [782, 604] on div "결제선생 서비스는 월정액 혹은 약정은 따로 없으며, 청구서를 보낼때 소모되는 쌤포인트를 필요한 금액만큼 충전하여 사용하실 수 있습니다. 청구서…" at bounding box center [743, 643] width 702 height 101
click at [730, 604] on div "결제선생 서비스는 월정액 혹은 약정은 따로 없으며, 청구서를 보낼때 소모되는 쌤포인트를 필요한 금액만큼 충전하여 사용하실 수 있습니다. 청구서…" at bounding box center [743, 643] width 702 height 101
click at [664, 607] on div "결제선생 서비스는 월정액 혹은 약정은 따로 없으며, 청구서를 보낼때 소모되는 쌤포인트를 필요한 금액만큼 충전하여 사용하실 수 있습니다. 청구서…" at bounding box center [743, 643] width 702 height 101
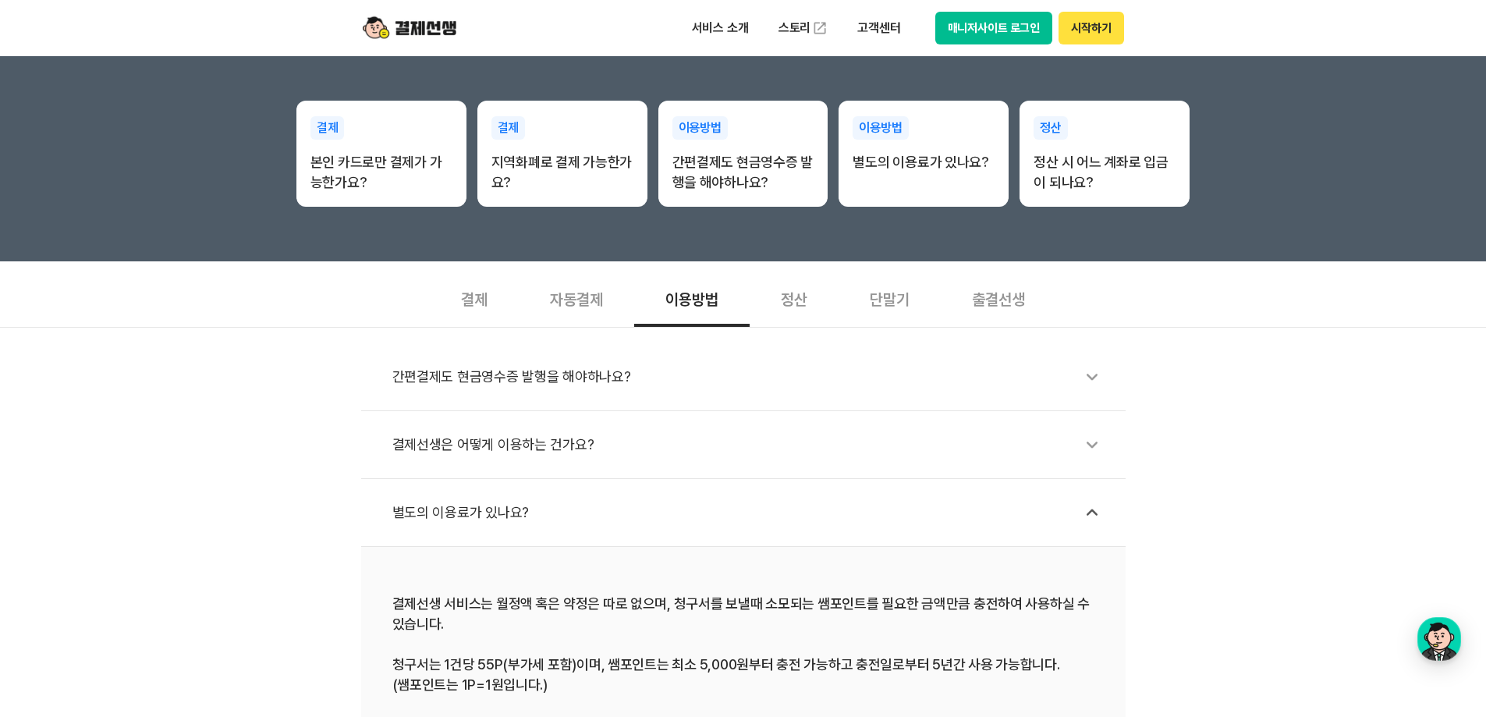
click at [618, 607] on div "결제선생 서비스는 월정액 혹은 약정은 따로 없으며, 청구서를 보낼때 소모되는 쌤포인트를 필요한 금액만큼 충전하여 사용하실 수 있습니다. 청구서…" at bounding box center [743, 643] width 702 height 101
click at [546, 599] on div "결제선생 서비스는 월정액 혹은 약정은 따로 없으며, 청구서를 보낼때 소모되는 쌤포인트를 필요한 금액만큼 충전하여 사용하실 수 있습니다. 청구서…" at bounding box center [743, 643] width 702 height 101
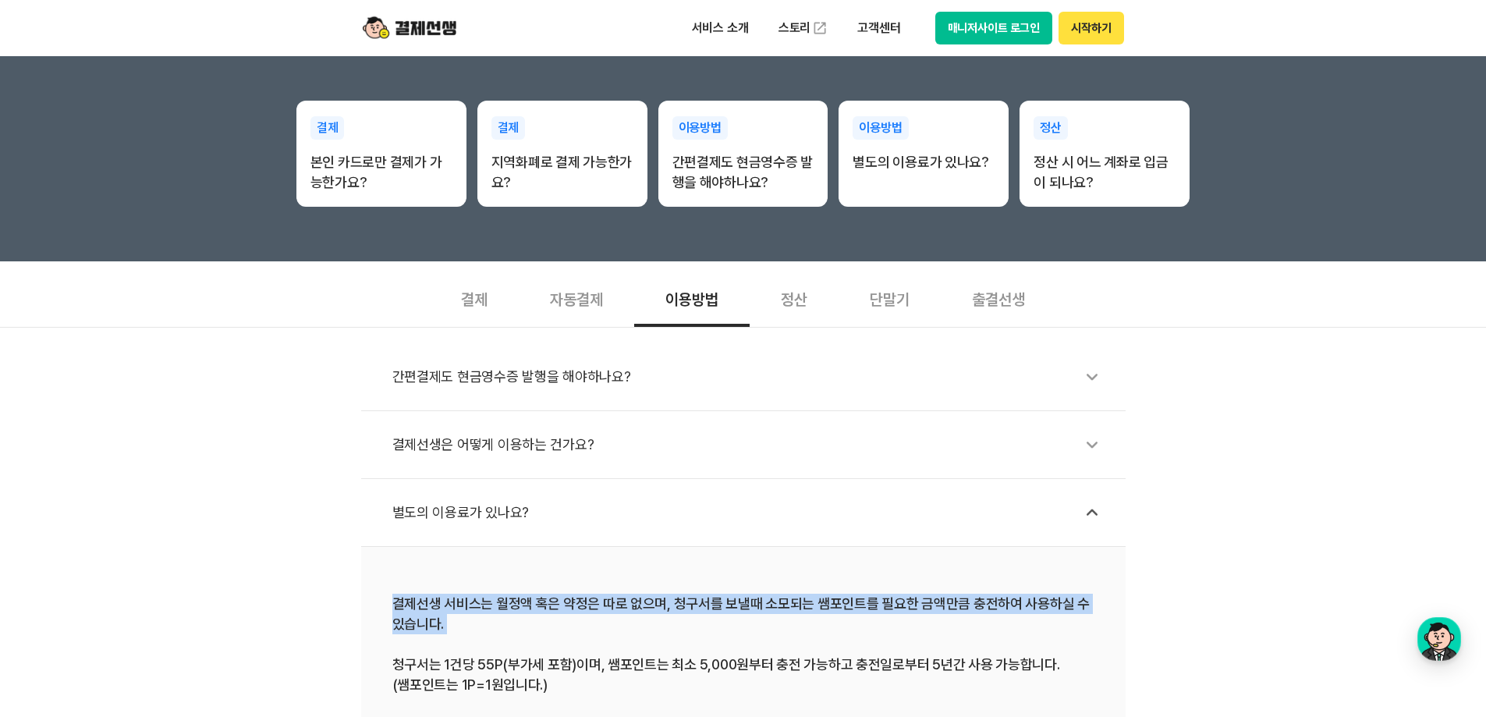
click at [546, 599] on div "결제선생 서비스는 월정액 혹은 약정은 따로 없으며, 청구서를 보낼때 소모되는 쌤포인트를 필요한 금액만큼 충전하여 사용하실 수 있습니다. 청구서…" at bounding box center [743, 643] width 702 height 101
click at [408, 600] on div "결제선생 서비스는 월정액 혹은 약정은 따로 없으며, 청구서를 보낼때 소모되는 쌤포인트를 필요한 금액만큼 충전하여 사용하실 수 있습니다. 청구서…" at bounding box center [743, 643] width 702 height 101
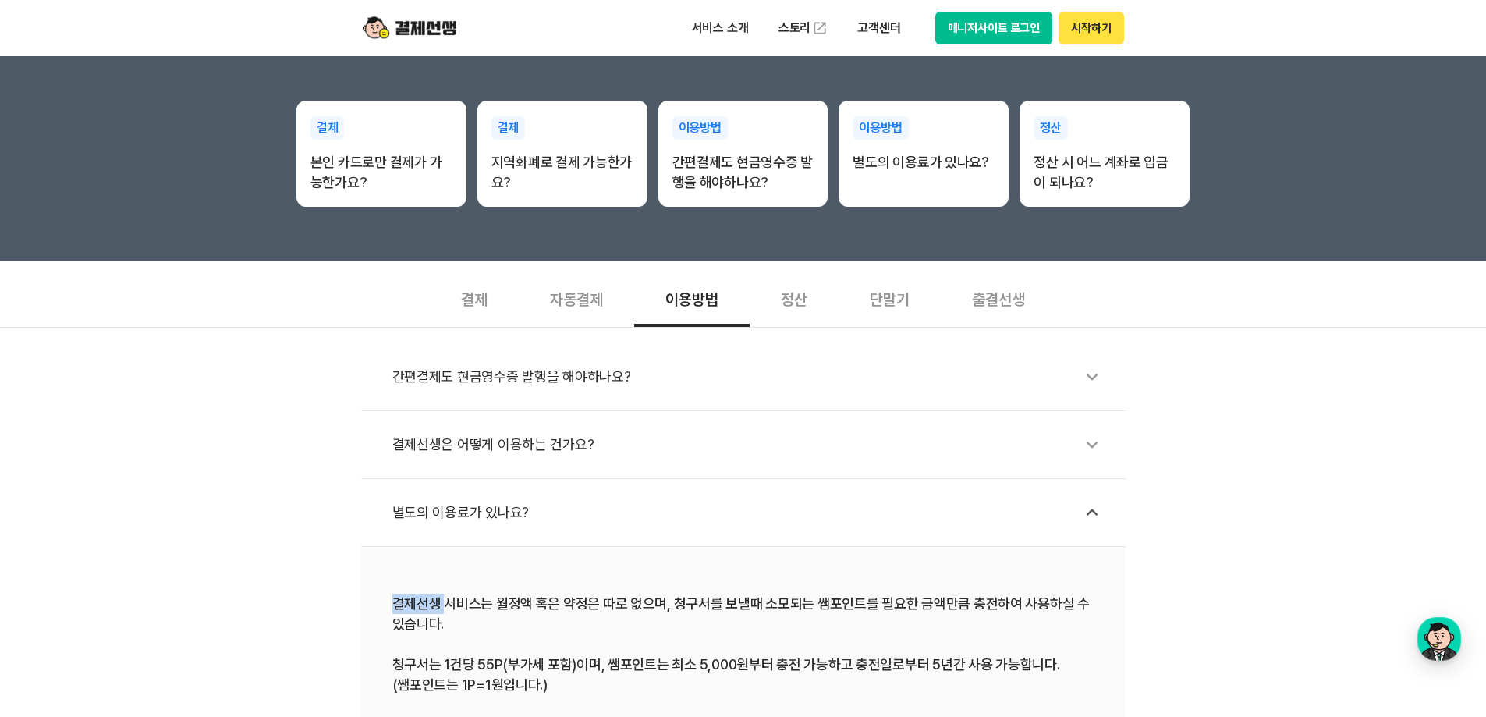
click at [408, 600] on div "결제선생 서비스는 월정액 혹은 약정은 따로 없으며, 청구서를 보낼때 소모되는 쌤포인트를 필요한 금액만큼 충전하여 사용하실 수 있습니다. 청구서…" at bounding box center [743, 643] width 702 height 101
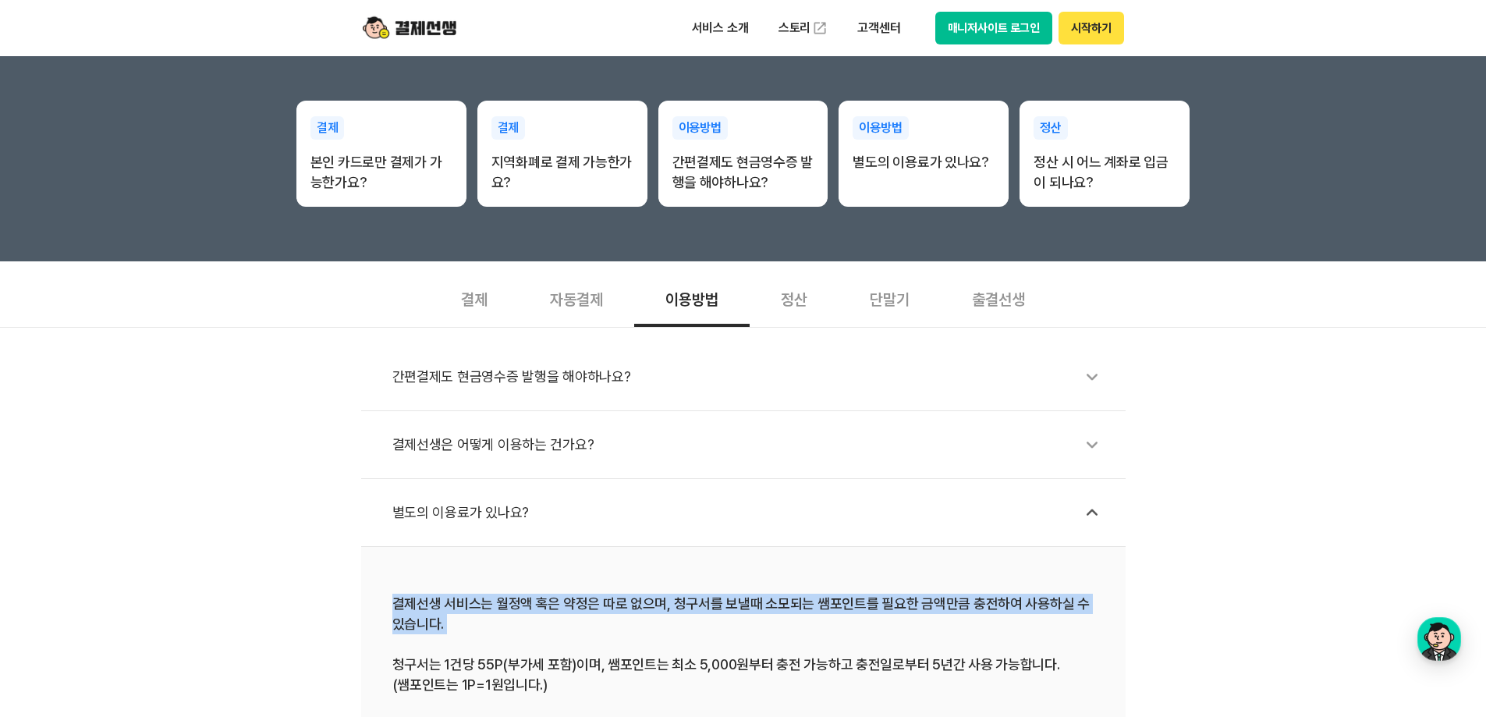
click at [408, 601] on div "결제선생 서비스는 월정액 혹은 약정은 따로 없으며, 청구서를 보낼때 소모되는 쌤포인트를 필요한 금액만큼 충전하여 사용하실 수 있습니다. 청구서…" at bounding box center [743, 643] width 702 height 101
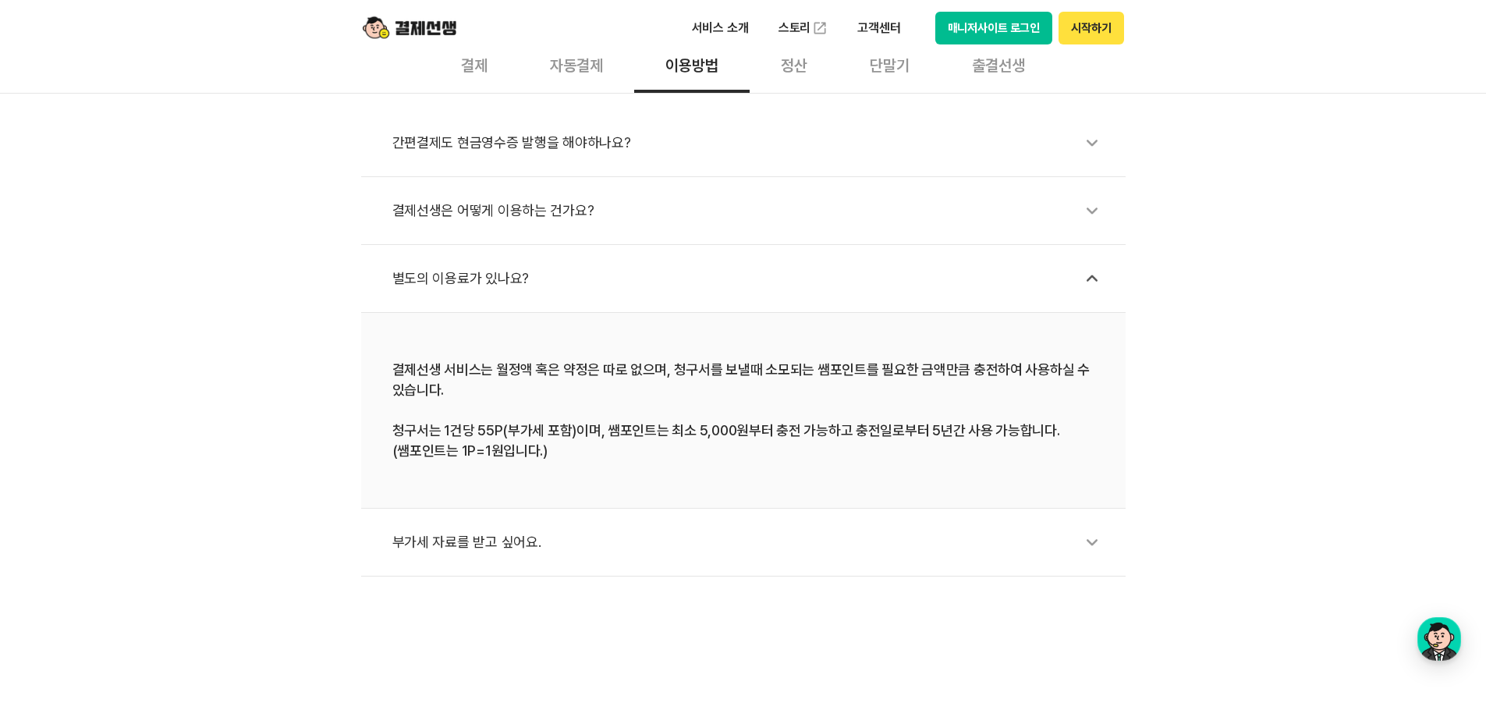
click at [303, 456] on div "간편결제도 현금영수증 발행을 해야하나요? 결제선생은 어떻게 이용하는 건가요? 별도의 이용료가 있나요? 결제선생 서비스는 월정액 혹은 약정은 따…" at bounding box center [743, 334] width 1486 height 483
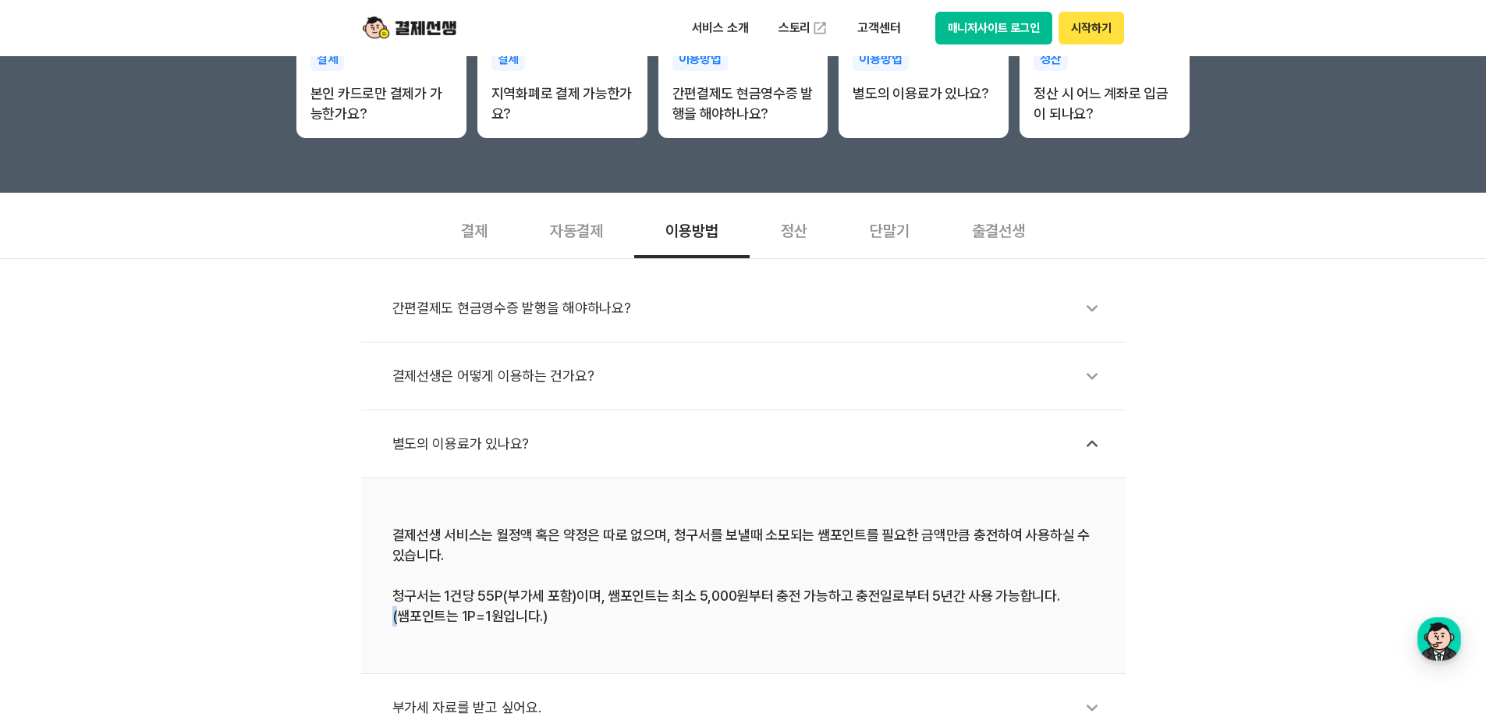
scroll to position [156, 0]
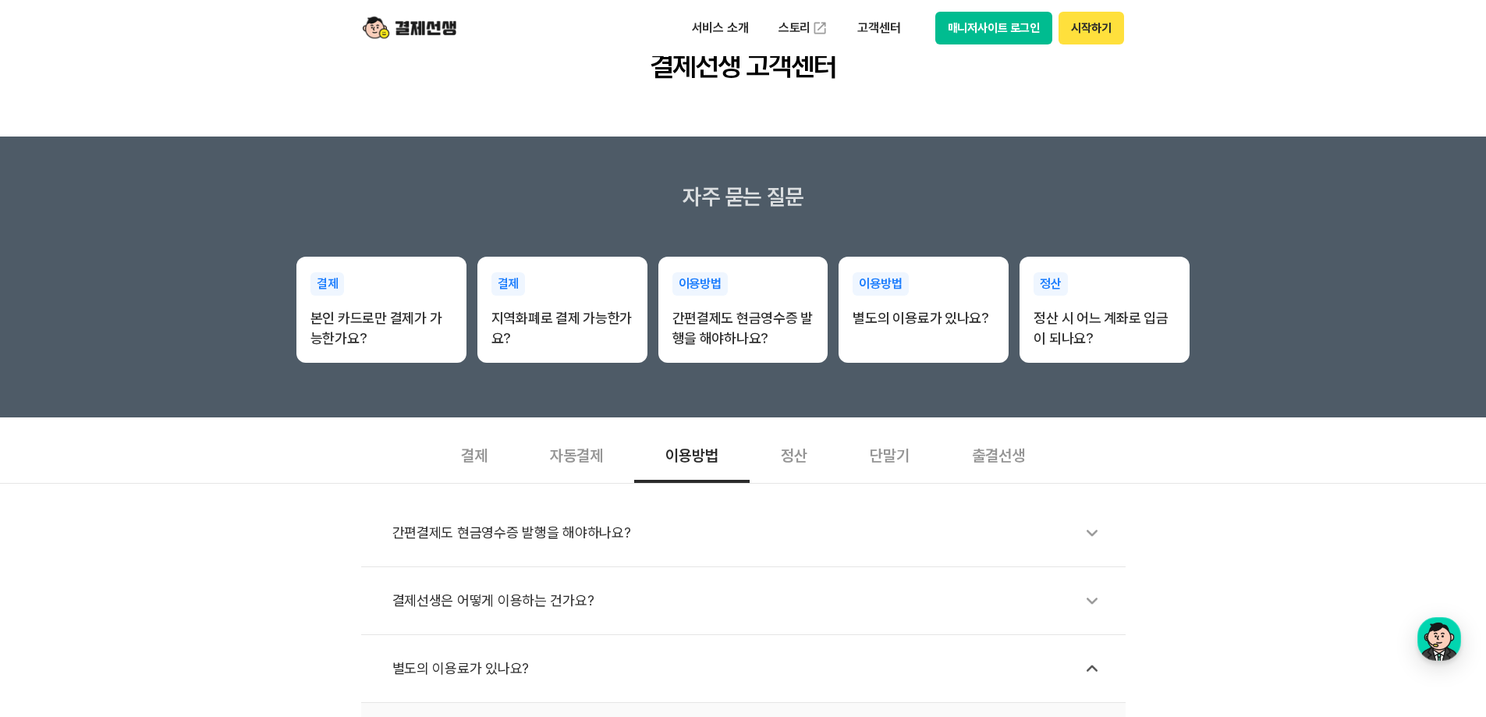
click at [794, 466] on div "정산" at bounding box center [793, 454] width 89 height 58
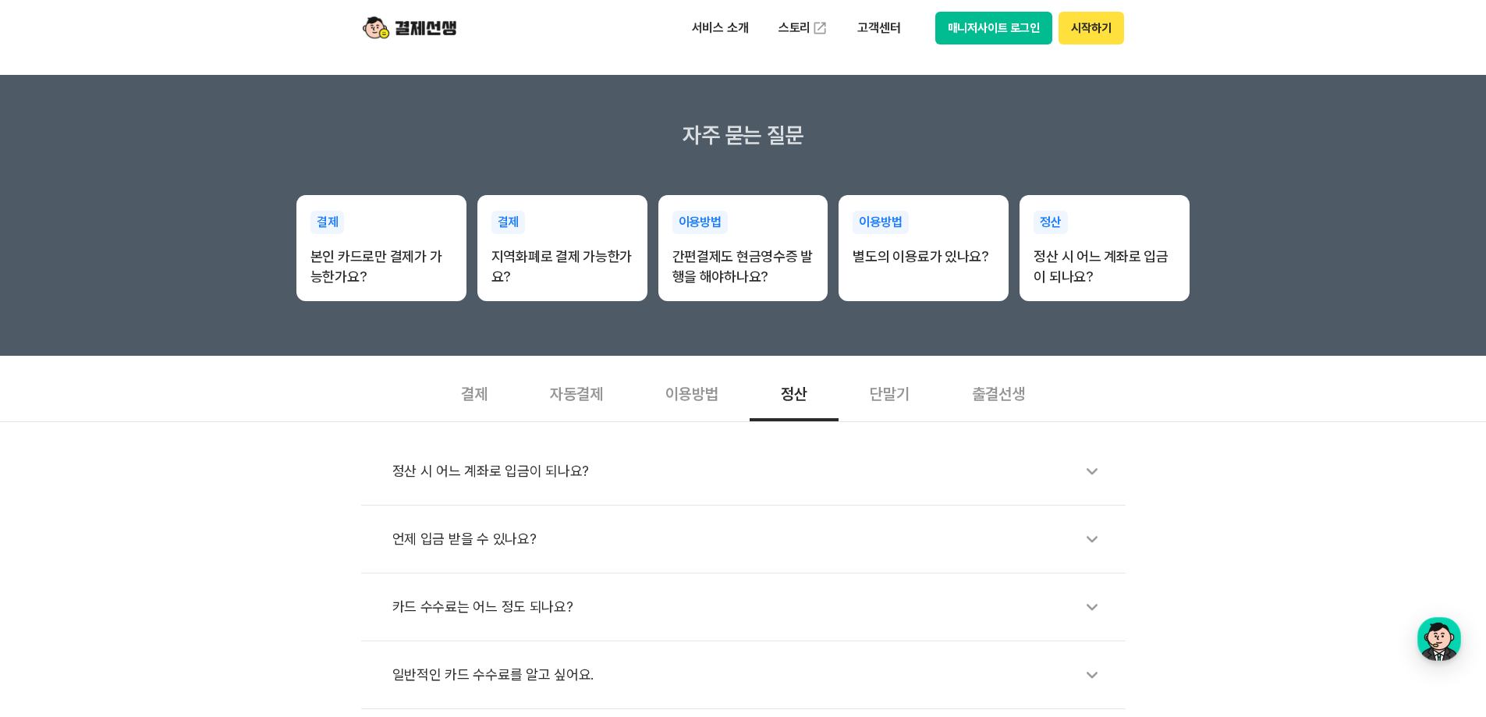
scroll to position [312, 0]
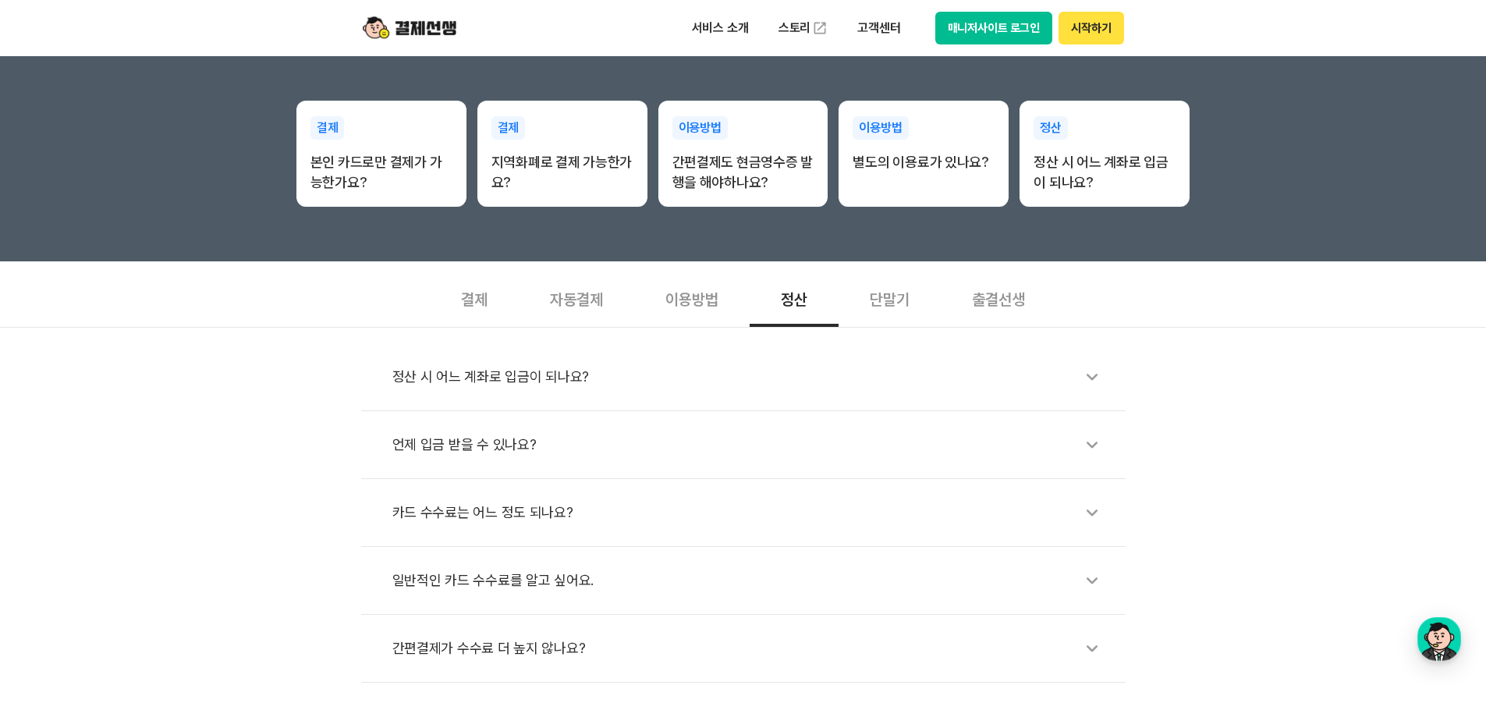
click at [513, 447] on div "언제 입금 받을 수 있나요?" at bounding box center [750, 445] width 717 height 36
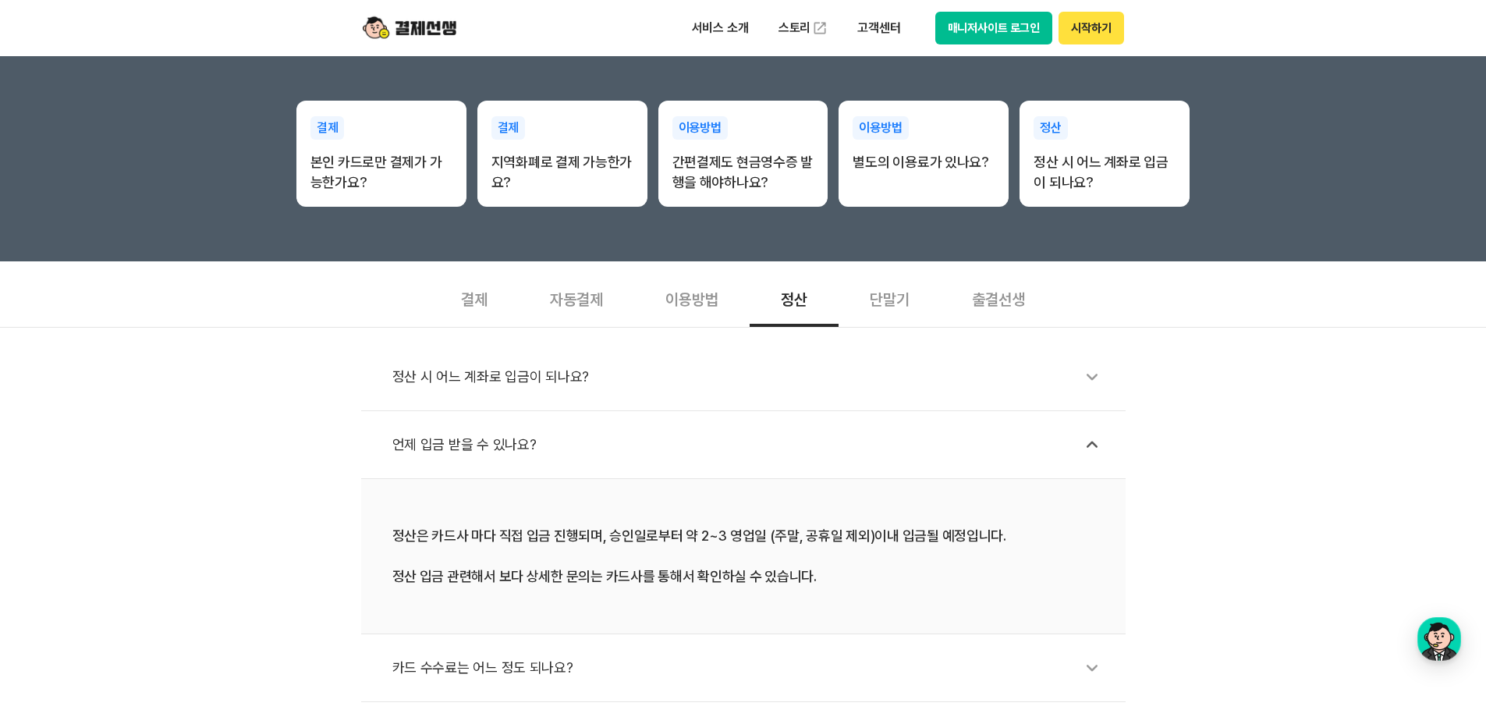
click at [513, 447] on div "언제 입금 받을 수 있나요?" at bounding box center [750, 445] width 717 height 36
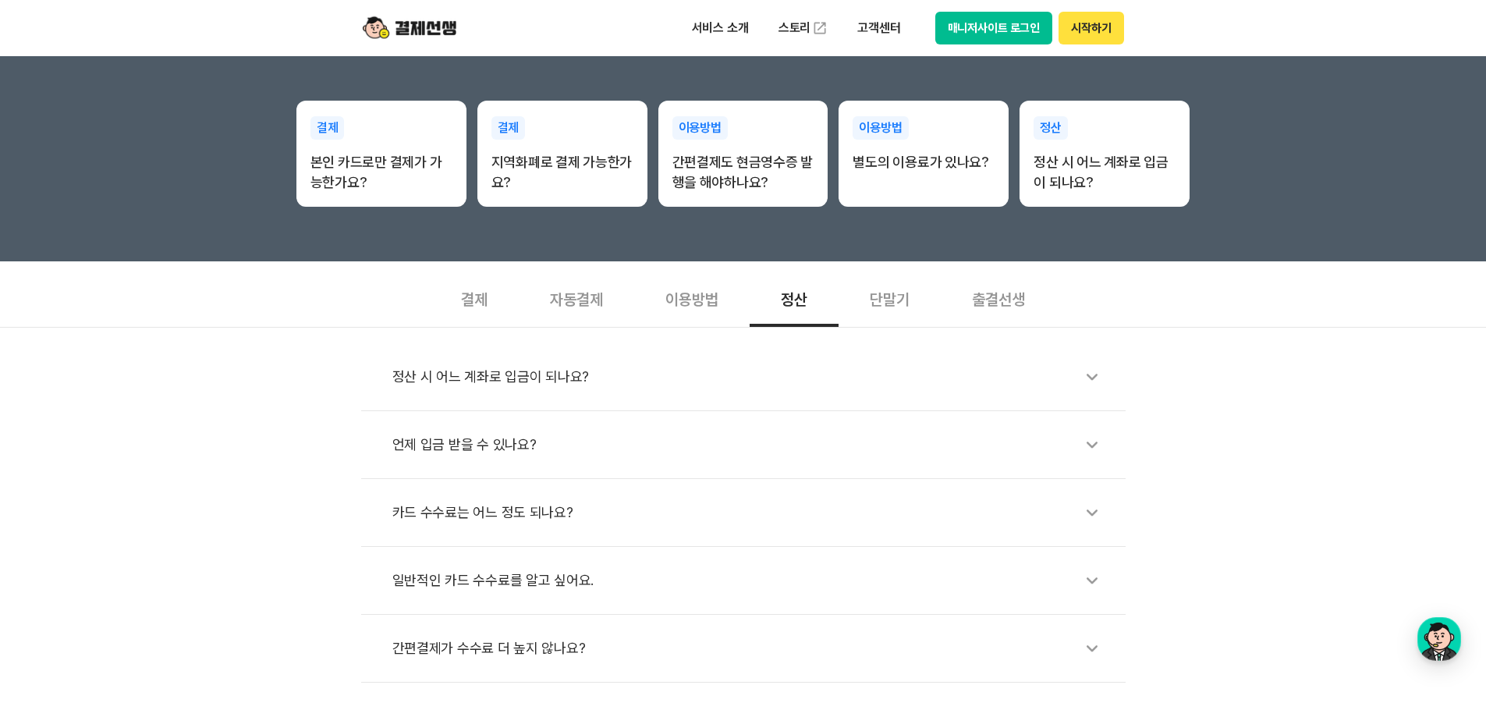
click at [504, 515] on div "카드 수수료는 어느 정도 되나요?" at bounding box center [750, 512] width 717 height 36
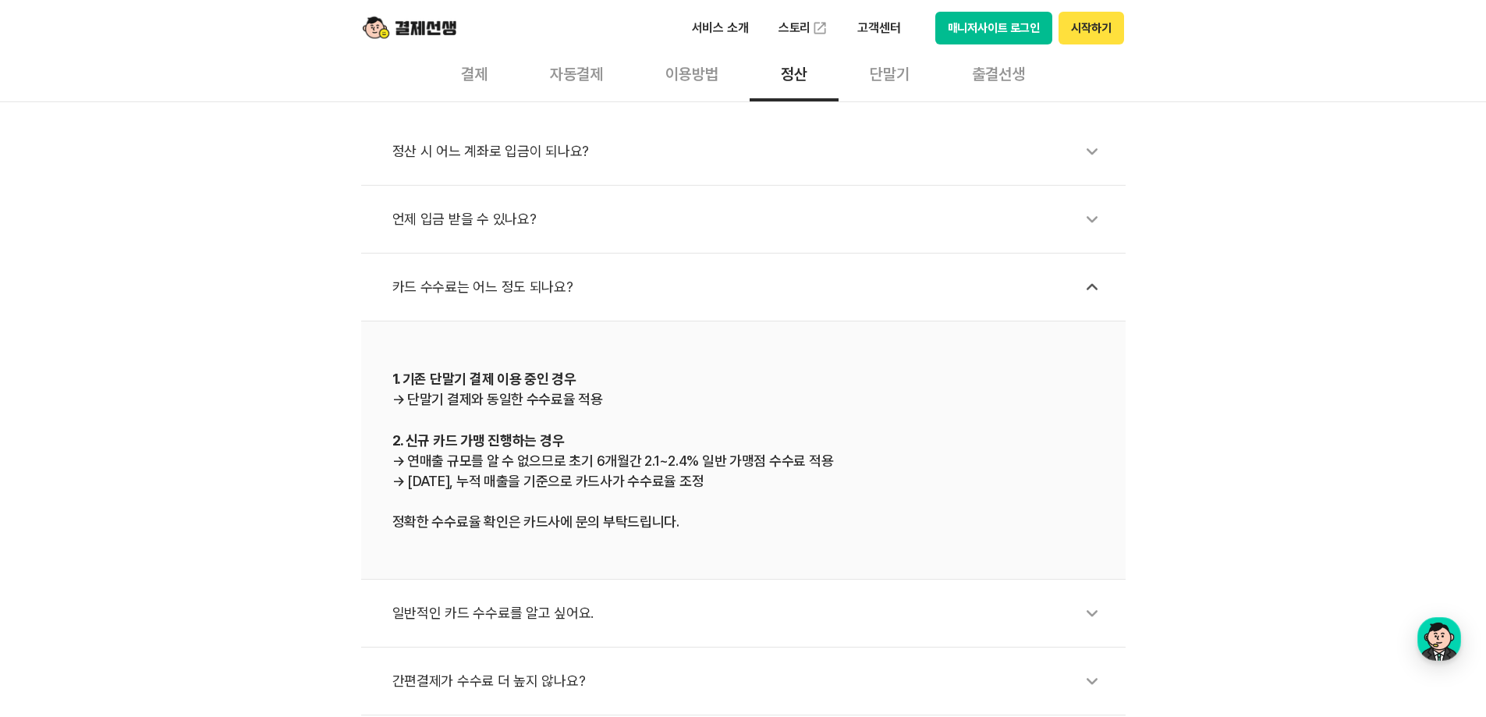
scroll to position [546, 0]
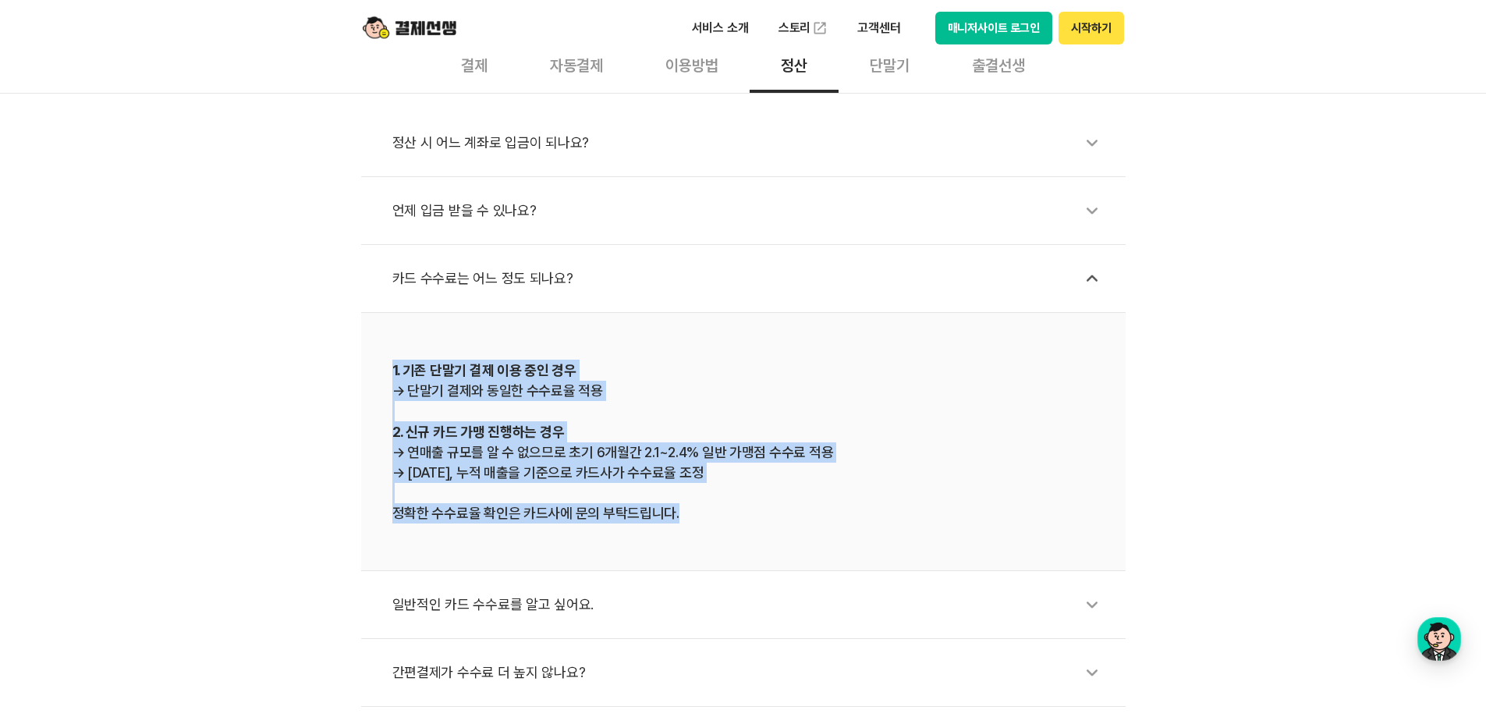
drag, startPoint x: 384, startPoint y: 392, endPoint x: 912, endPoint y: 547, distance: 551.0
click at [912, 547] on div "정산 시 어느 계좌로 입금이 되나요? 언제 입금 받을 수 있나요? 카드 수수료는 어느 정도 되나요? 1. 기존 단말기 결제 이용 중인 경우 →…" at bounding box center [743, 400] width 1486 height 614
click at [741, 522] on div "1. 기존 단말기 결제 이용 중인 경우 → 단말기 결제와 동일한 수수료율 적용 2. 신규 카드 가맹 진행하는 경우 → 연매출 규모를 알 수 없…" at bounding box center [743, 441] width 702 height 164
drag, startPoint x: 821, startPoint y: 519, endPoint x: 262, endPoint y: 349, distance: 584.6
click at [262, 349] on div "정산 시 어느 계좌로 입금이 되나요? 언제 입금 받을 수 있나요? 카드 수수료는 어느 정도 되나요? 1. 기존 단말기 결제 이용 중인 경우 →…" at bounding box center [743, 400] width 1486 height 614
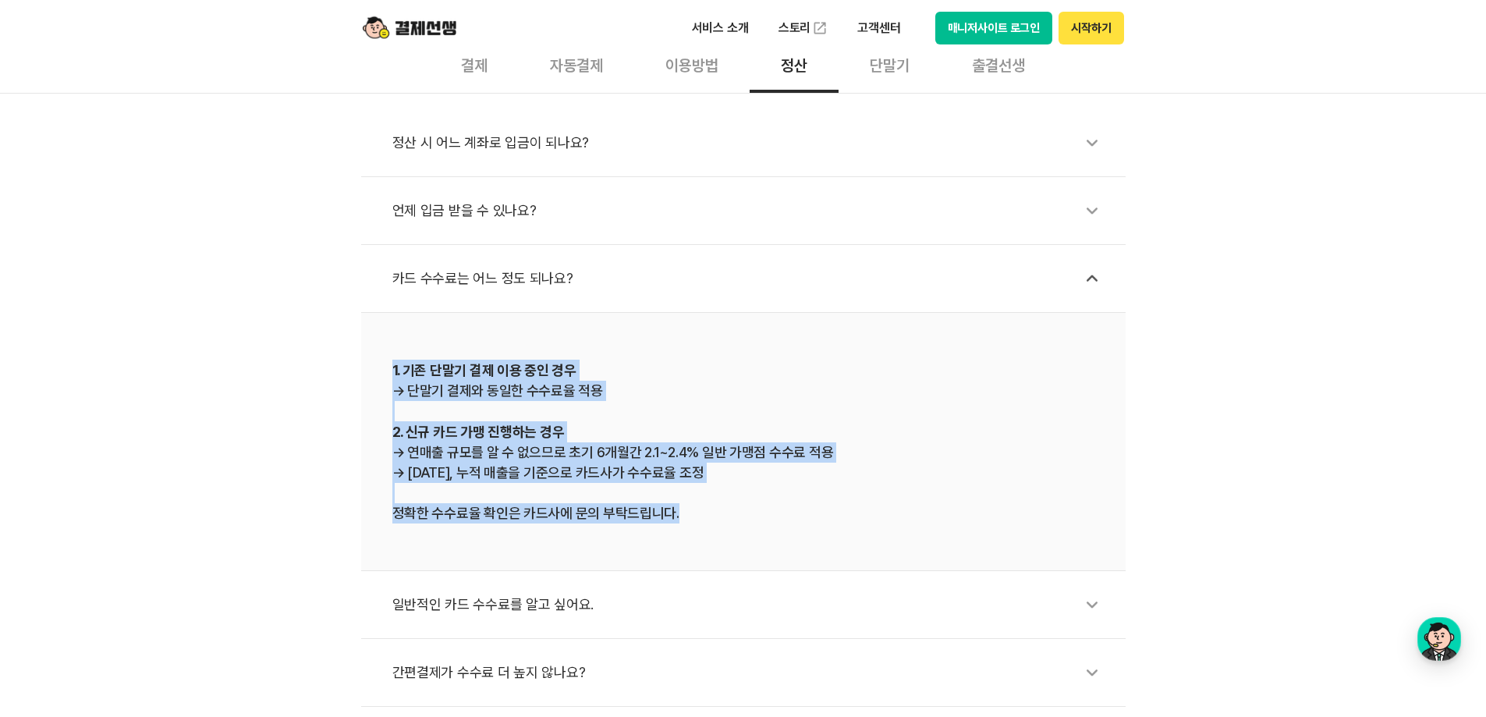
click at [335, 405] on div "정산 시 어느 계좌로 입금이 되나요? 언제 입금 받을 수 있나요? 카드 수수료는 어느 정도 되나요? 1. 기존 단말기 결제 이용 중인 경우 →…" at bounding box center [743, 400] width 1486 height 614
drag, startPoint x: 305, startPoint y: 359, endPoint x: 756, endPoint y: 520, distance: 479.5
click at [756, 520] on div "정산 시 어느 계좌로 입금이 되나요? 언제 입금 받을 수 있나요? 카드 수수료는 어느 정도 되나요? 1. 기존 단말기 결제 이용 중인 경우 →…" at bounding box center [743, 400] width 1486 height 614
click at [756, 520] on div "1. 기존 단말기 결제 이용 중인 경우 → 단말기 결제와 동일한 수수료율 적용 2. 신규 카드 가맹 진행하는 경우 → 연매출 규모를 알 수 없…" at bounding box center [743, 441] width 702 height 164
drag, startPoint x: 874, startPoint y: 526, endPoint x: 296, endPoint y: 378, distance: 596.3
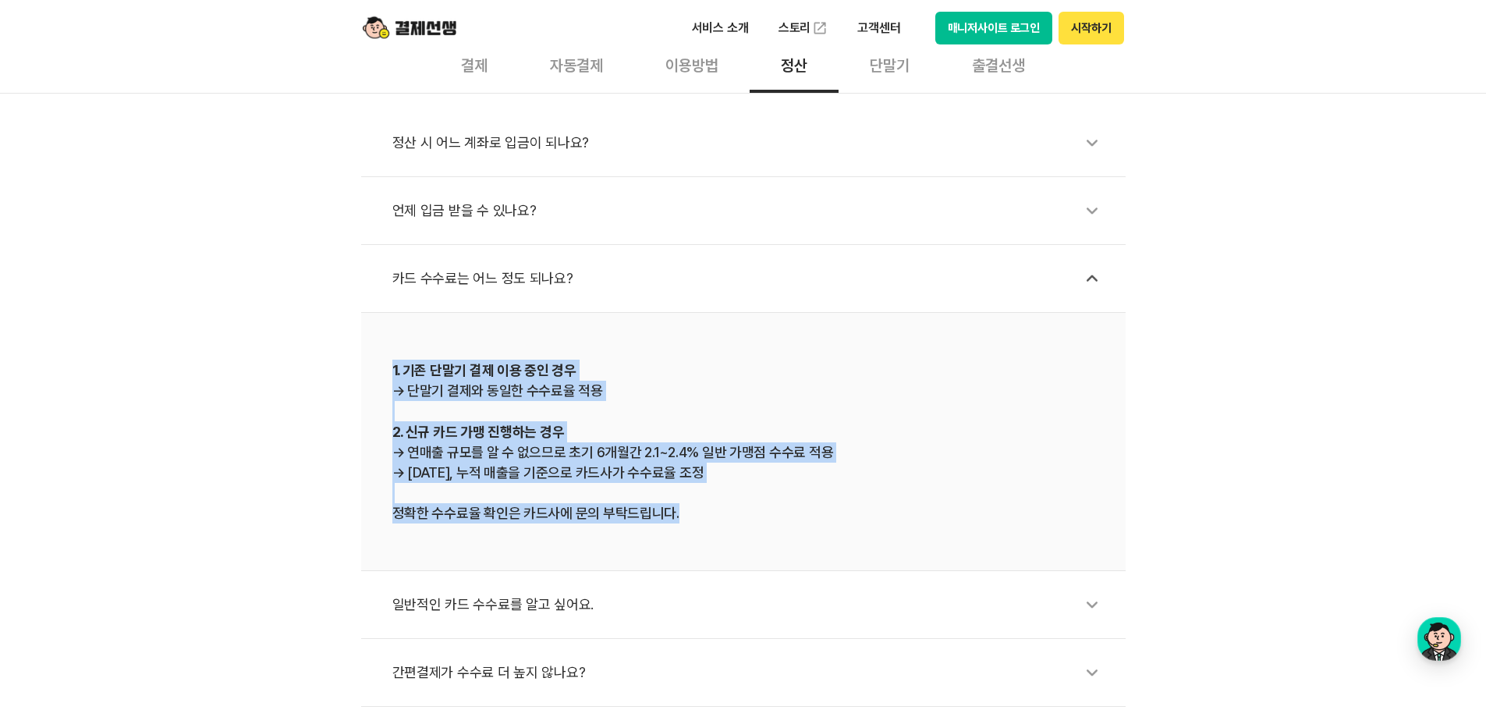
click at [296, 378] on div "정산 시 어느 계좌로 입금이 되나요? 언제 입금 받을 수 있나요? 카드 수수료는 어느 정도 되나요? 1. 기존 단말기 결제 이용 중인 경우 →…" at bounding box center [743, 400] width 1486 height 614
drag, startPoint x: 285, startPoint y: 377, endPoint x: 869, endPoint y: 538, distance: 606.5
click at [873, 538] on div "정산 시 어느 계좌로 입금이 되나요? 언제 입금 받을 수 있나요? 카드 수수료는 어느 정도 되나요? 1. 기존 단말기 결제 이용 중인 경우 →…" at bounding box center [743, 400] width 1486 height 614
click at [781, 526] on li "1. 기존 단말기 결제 이용 중인 경우 → 단말기 결제와 동일한 수수료율 적용 2. 신규 카드 가맹 진행하는 경우 → 연매출 규모를 알 수 없…" at bounding box center [743, 442] width 764 height 258
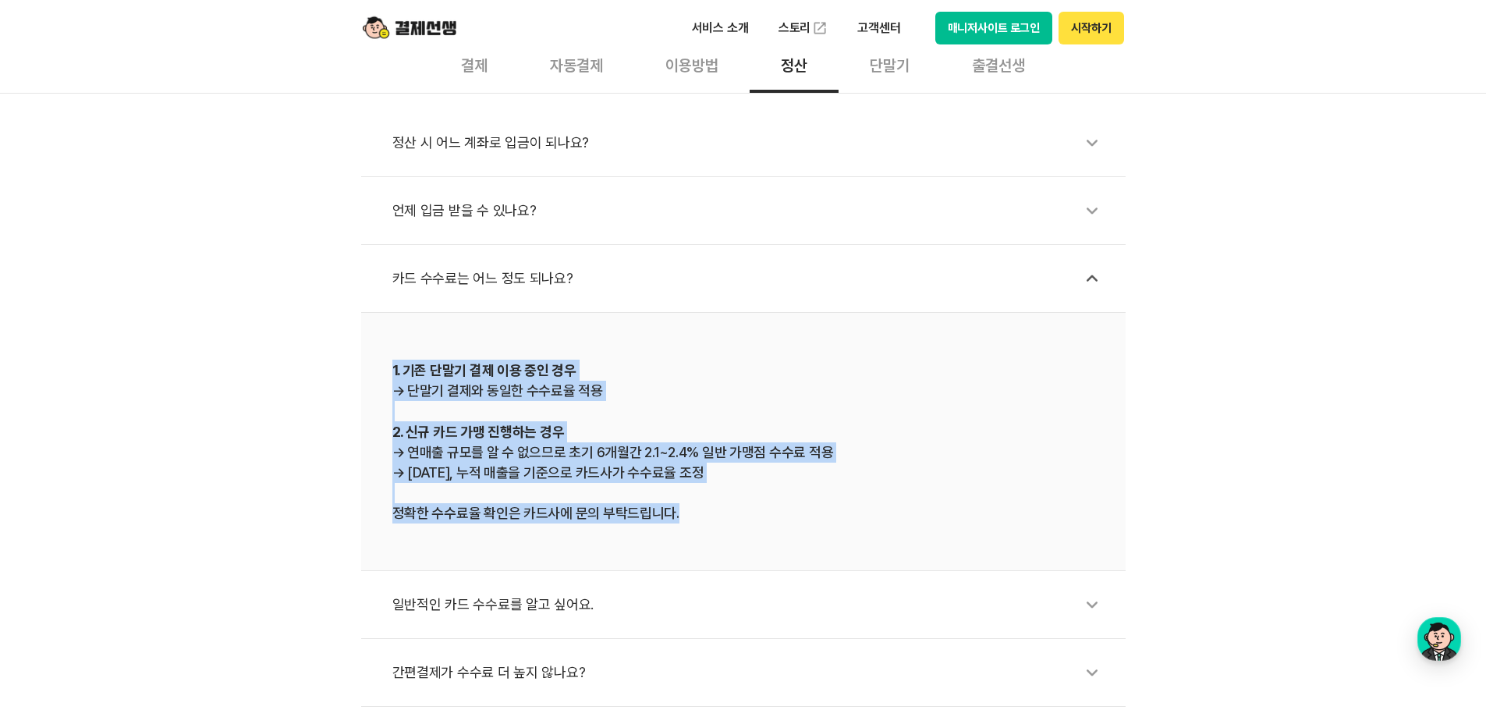
drag, startPoint x: 848, startPoint y: 522, endPoint x: 53, endPoint y: 349, distance: 814.0
click at [53, 349] on div "정산 시 어느 계좌로 입금이 되나요? 언제 입금 받을 수 있나요? 카드 수수료는 어느 정도 되나요? 1. 기존 단말기 결제 이용 중인 경우 →…" at bounding box center [743, 400] width 1486 height 614
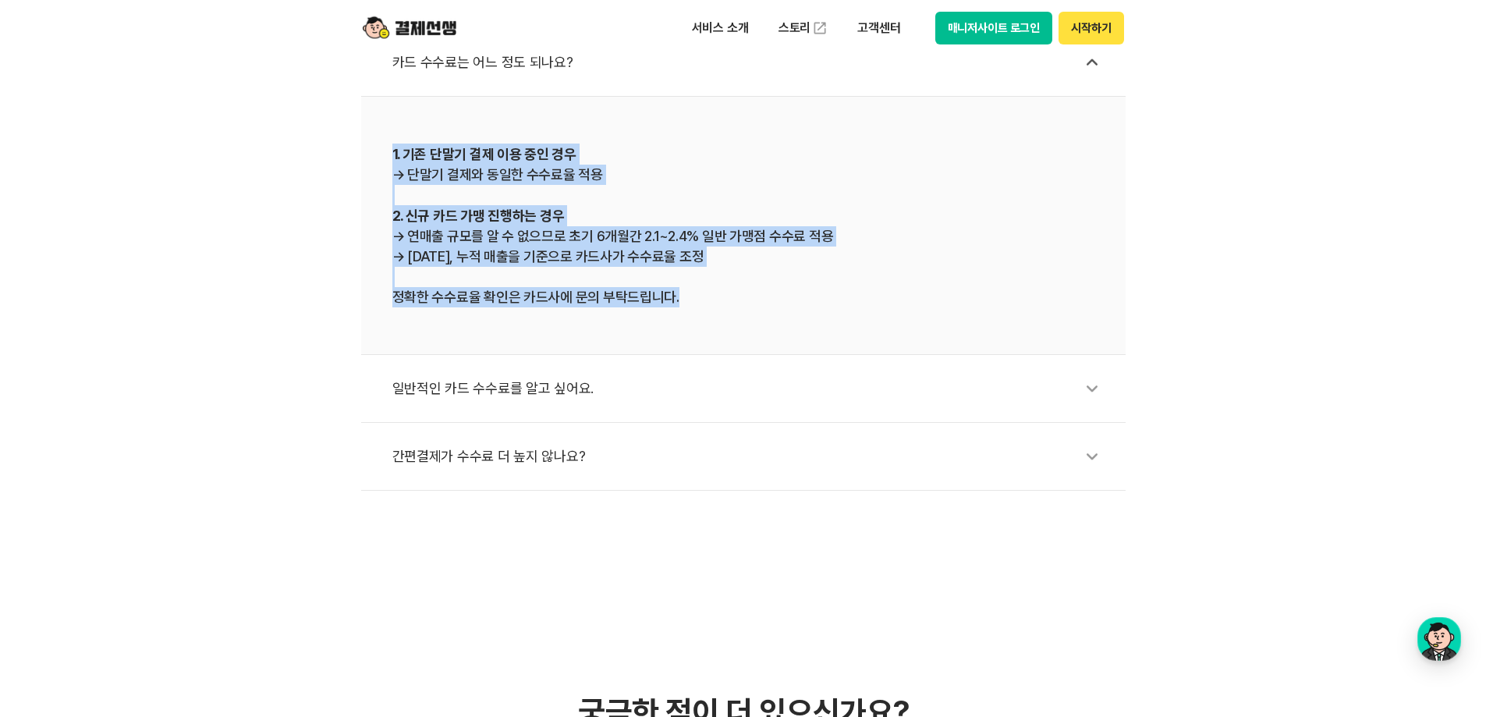
scroll to position [702, 0]
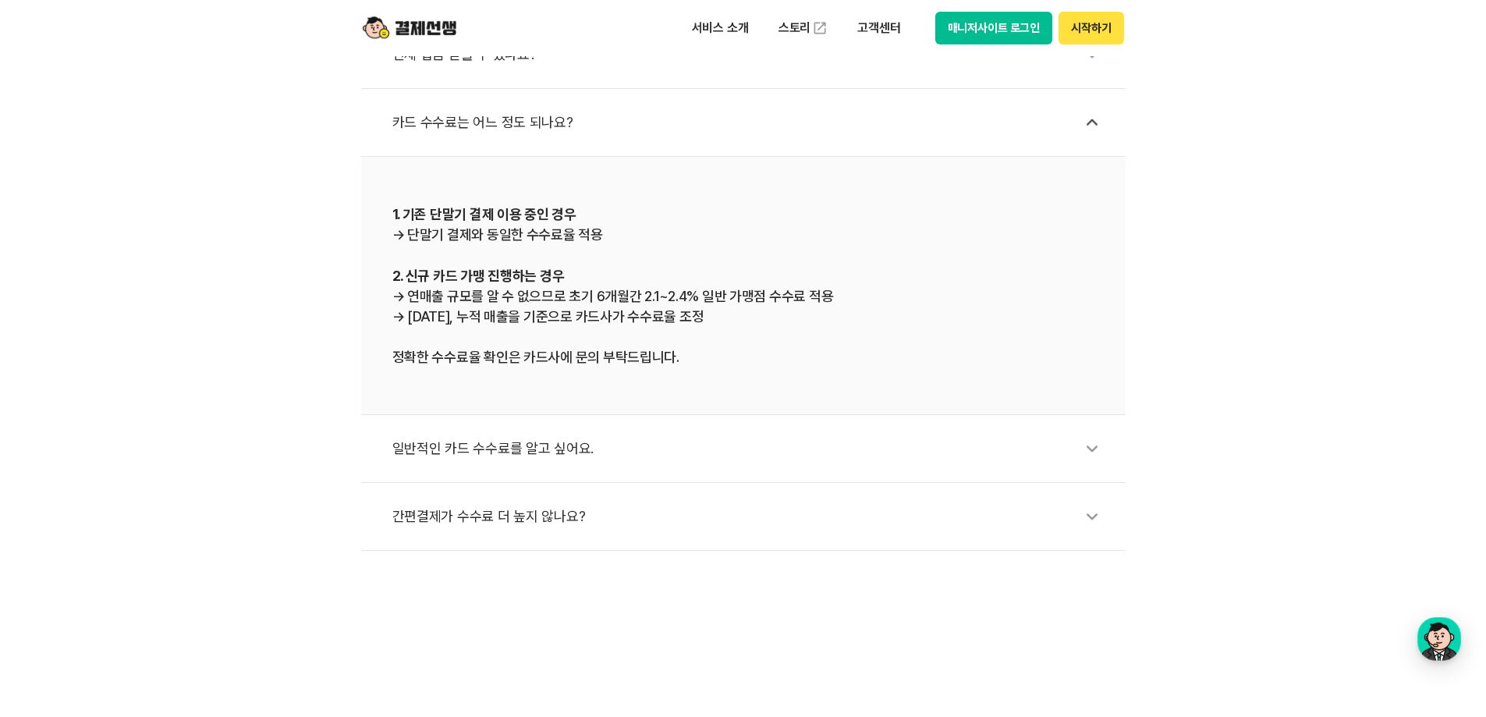
click at [460, 437] on div "일반적인 카드 수수료를 알고 싶어요." at bounding box center [750, 448] width 717 height 36
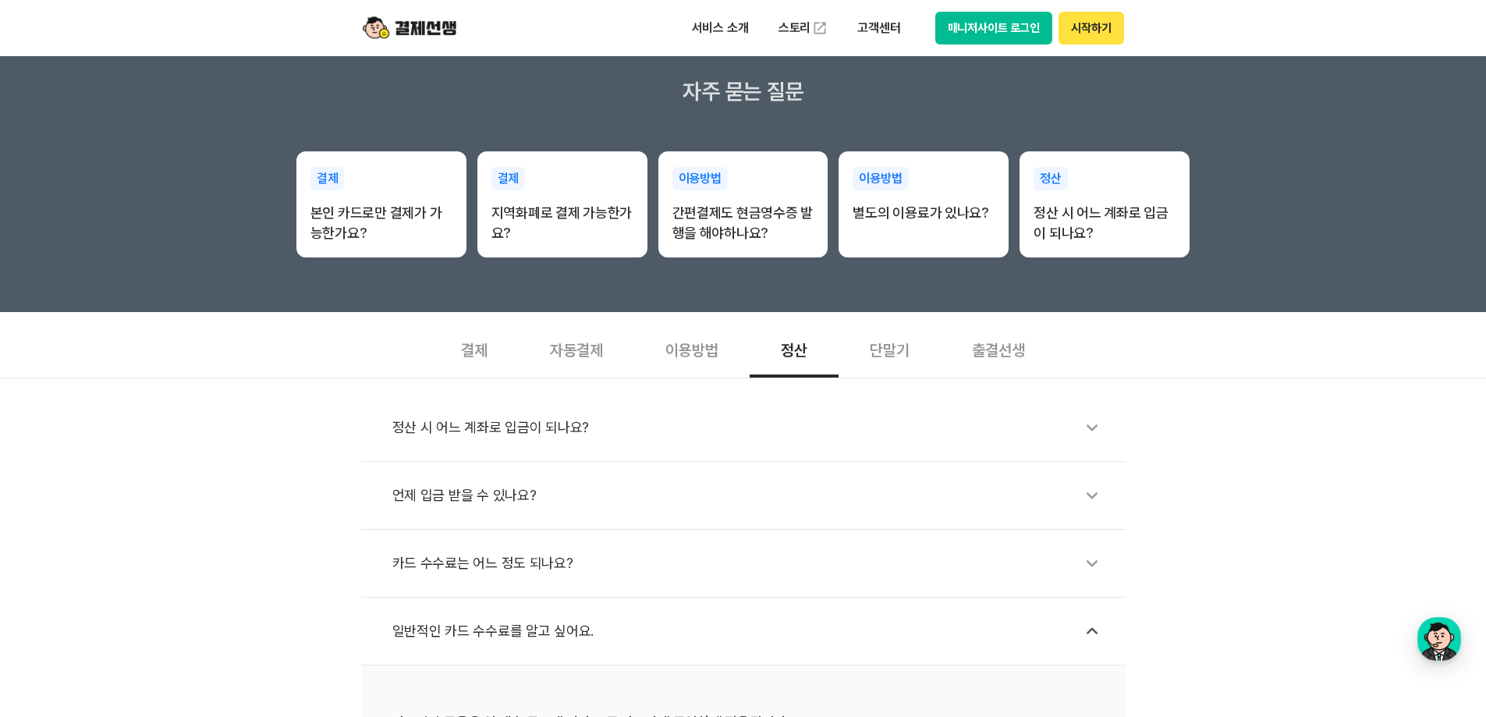
scroll to position [234, 0]
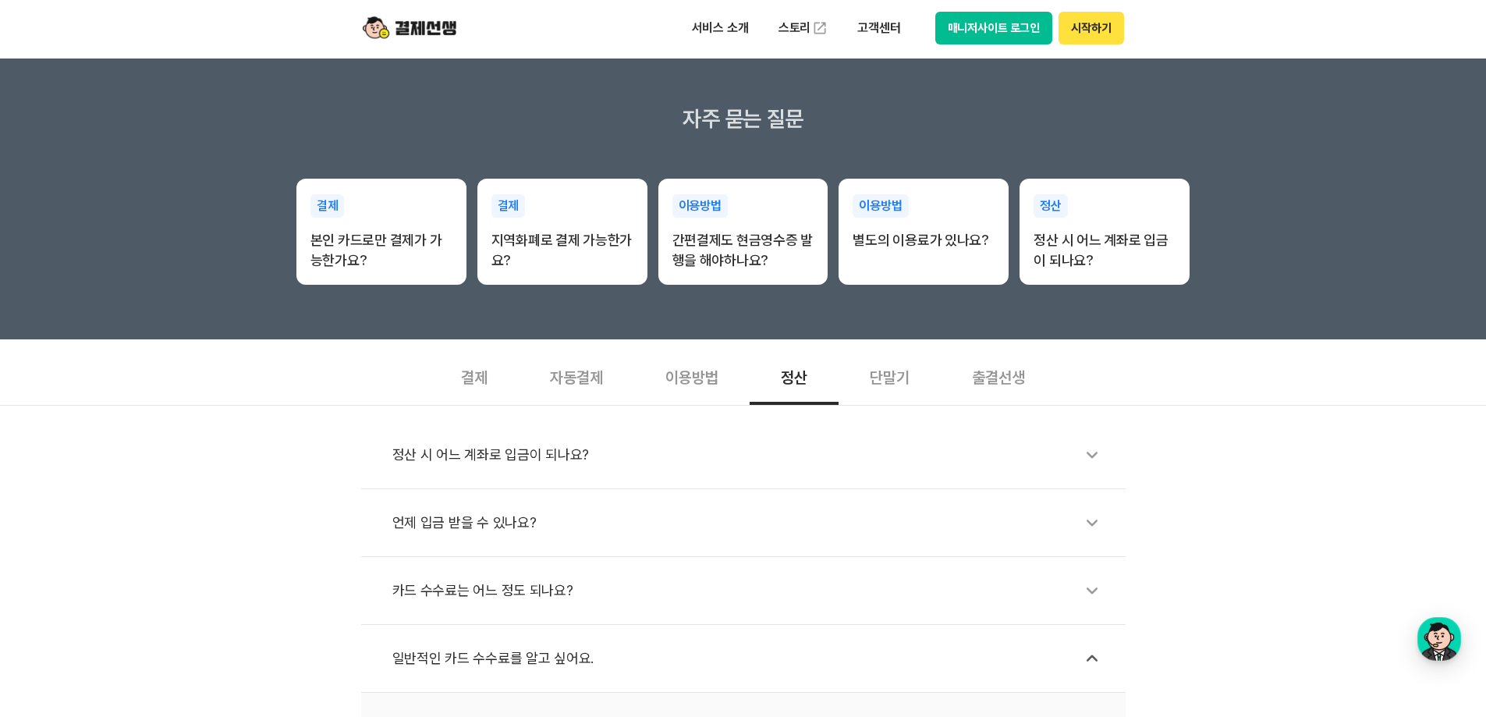
click at [474, 382] on div "결제" at bounding box center [474, 376] width 89 height 58
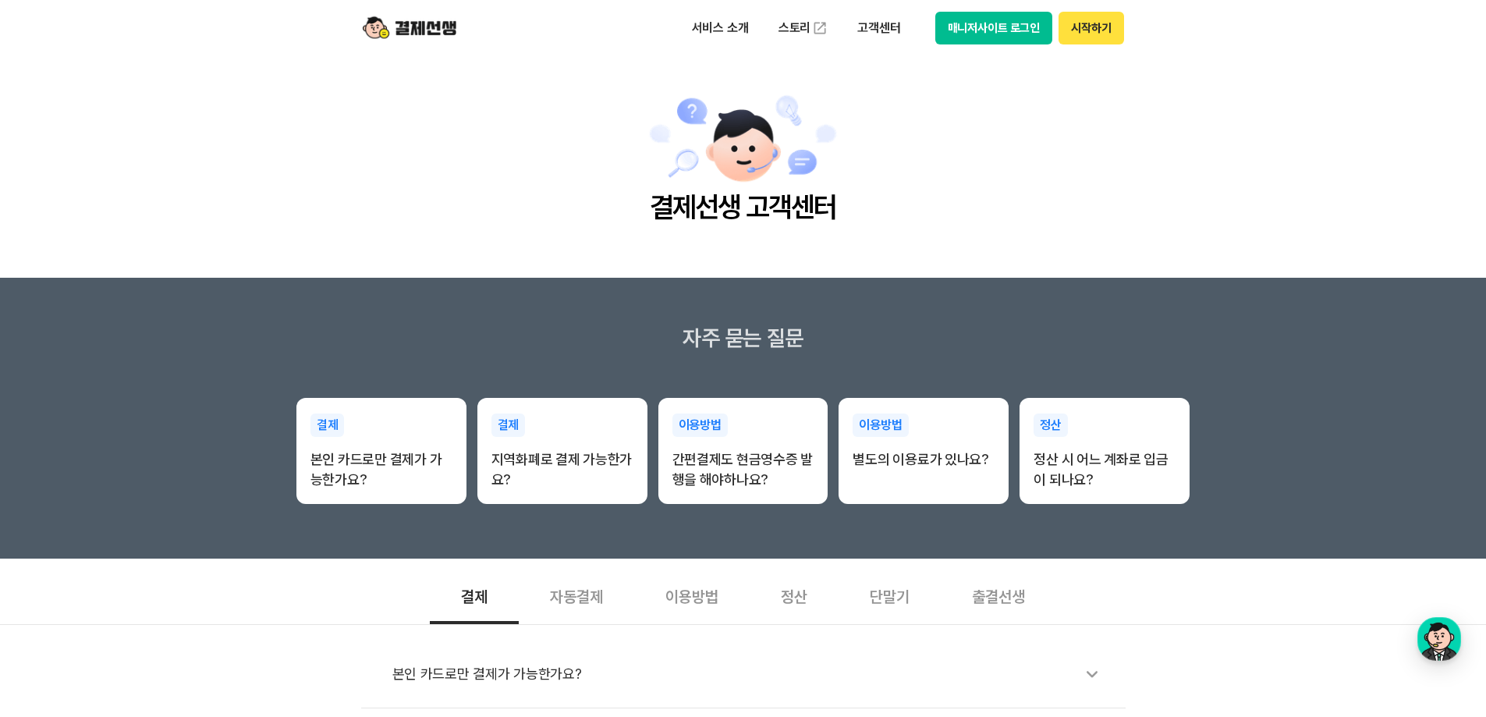
scroll to position [0, 0]
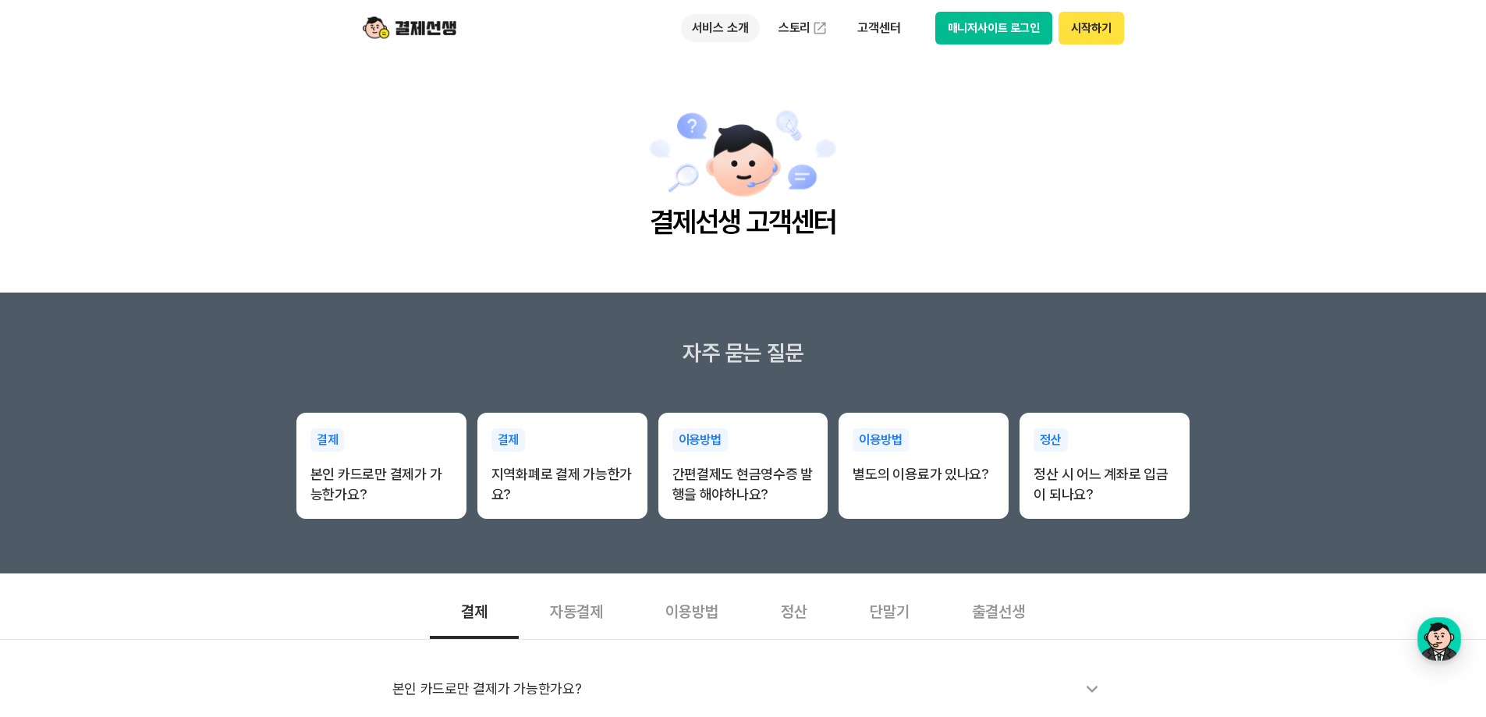
click at [720, 29] on p "서비스 소개" at bounding box center [720, 28] width 79 height 28
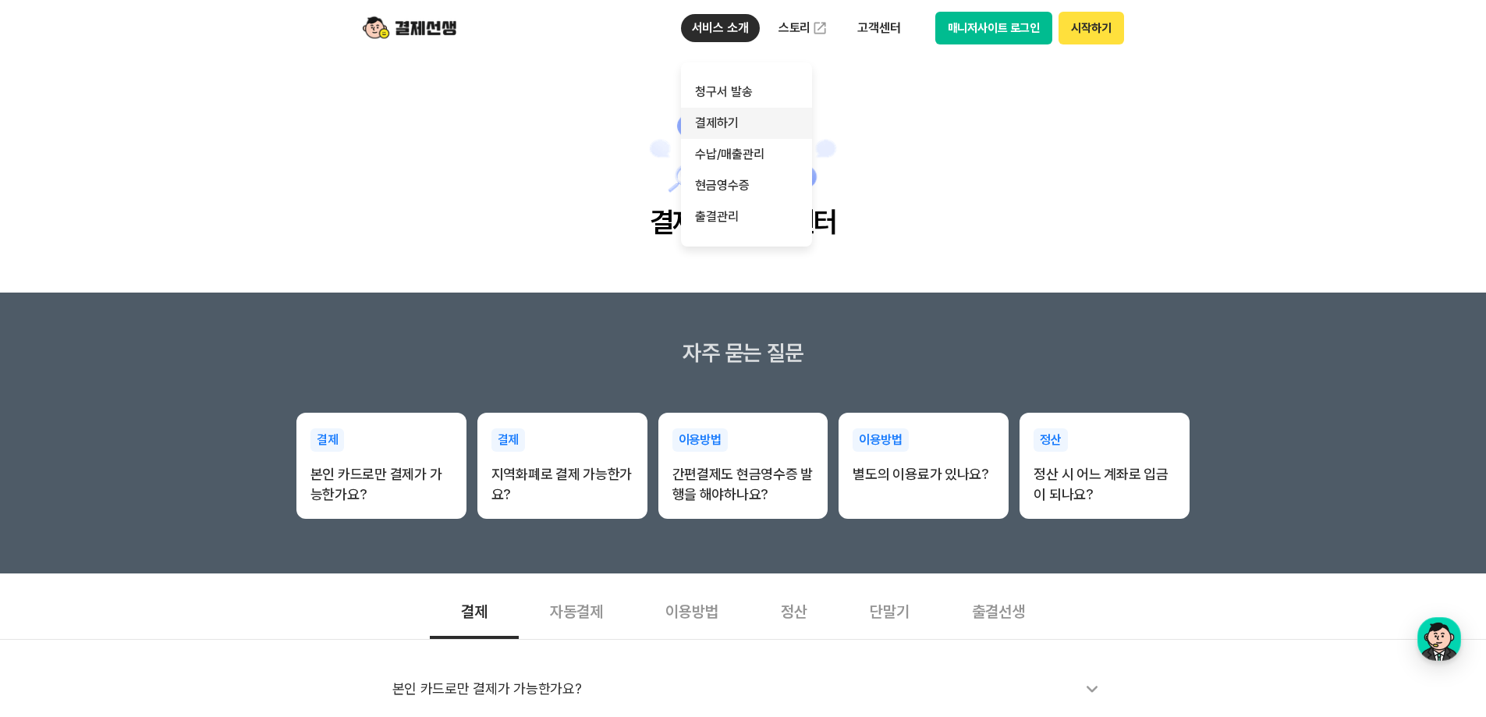
click at [724, 117] on link "결제하기" at bounding box center [746, 123] width 131 height 31
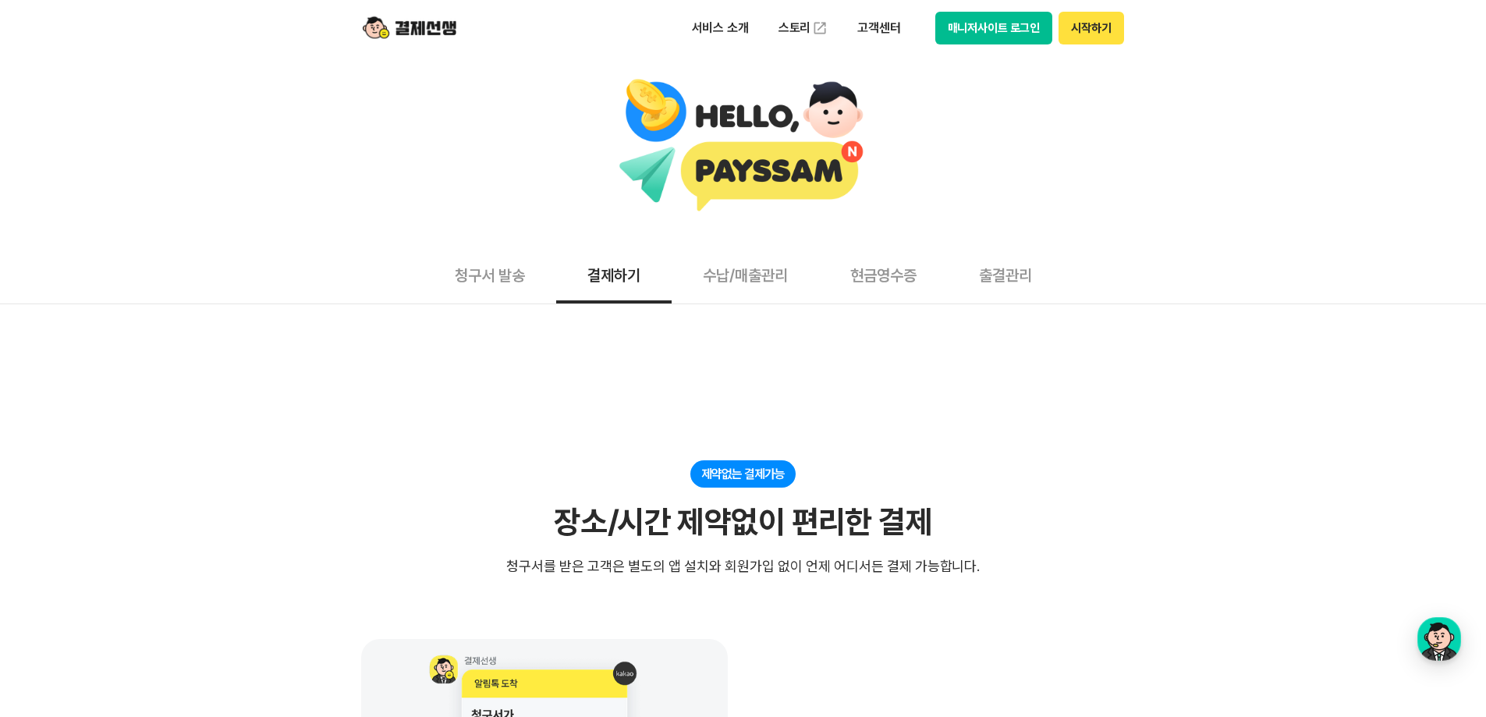
click at [646, 12] on div "서비스 소개 스토리 고객센터 매니저사이트 로그인 시작하기" at bounding box center [743, 28] width 799 height 56
click at [621, 10] on div "서비스 소개 스토리 고객센터 매니저사이트 로그인 시작하기" at bounding box center [743, 28] width 799 height 56
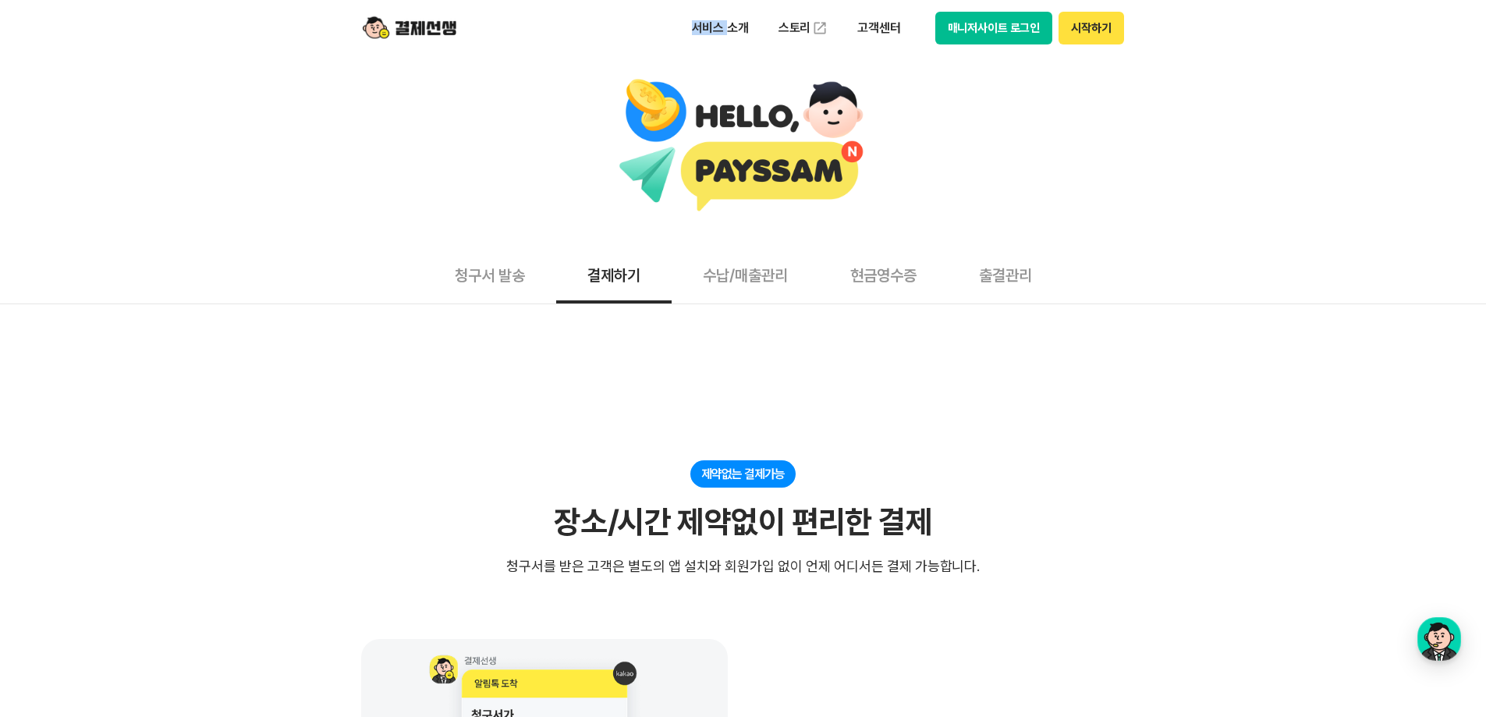
click at [647, 7] on div "서비스 소개 스토리 고객센터 매니저사이트 로그인 시작하기" at bounding box center [743, 28] width 799 height 56
